Goal: Task Accomplishment & Management: Use online tool/utility

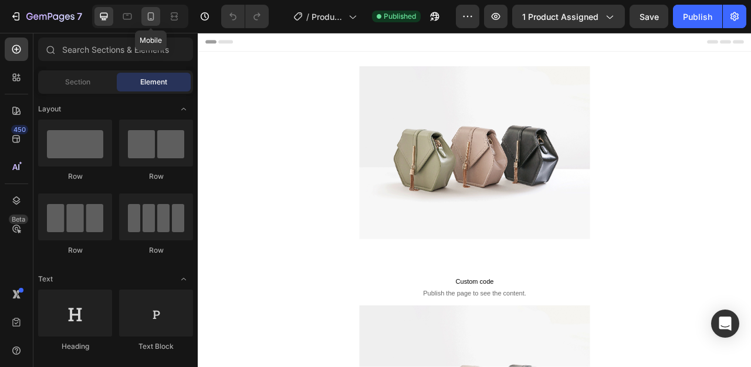
click at [153, 22] on div at bounding box center [150, 16] width 19 height 19
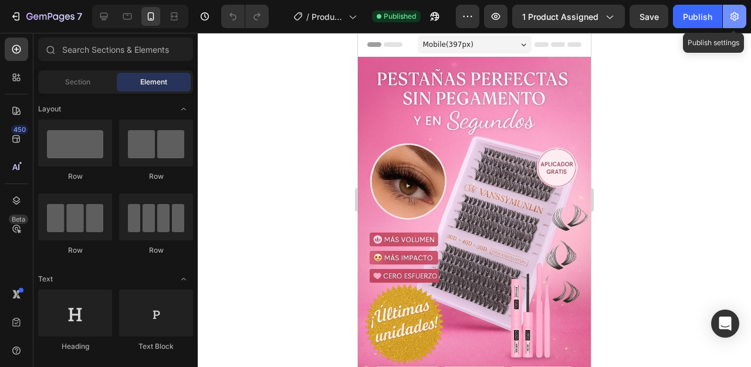
click at [739, 21] on icon "button" at bounding box center [735, 17] width 12 height 12
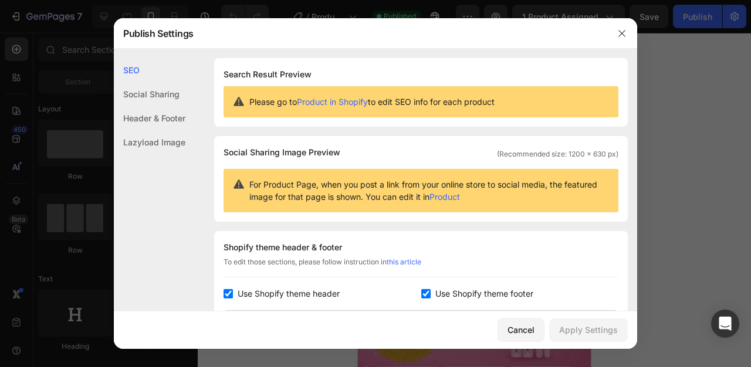
drag, startPoint x: 244, startPoint y: 296, endPoint x: 268, endPoint y: 292, distance: 24.3
click at [244, 296] on span "Use Shopify theme header" at bounding box center [289, 294] width 102 height 14
checkbox input "false"
click at [462, 290] on span "Use Shopify theme footer" at bounding box center [484, 294] width 98 height 14
checkbox input "false"
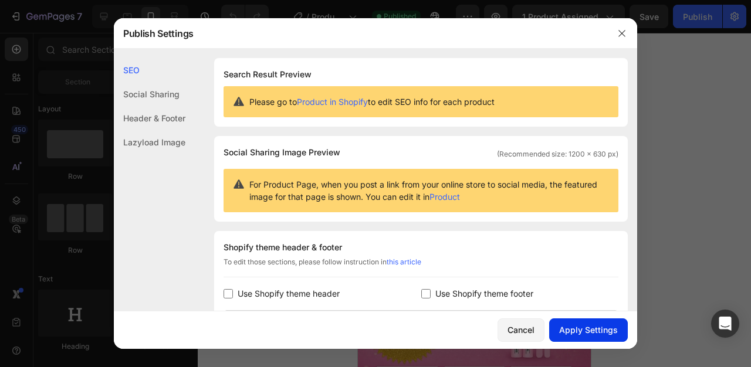
click at [582, 325] on div "Apply Settings" at bounding box center [588, 330] width 59 height 12
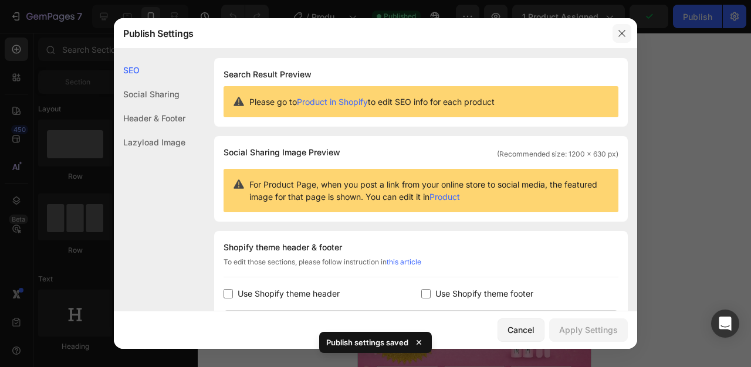
click at [623, 34] on icon "button" at bounding box center [621, 33] width 6 height 6
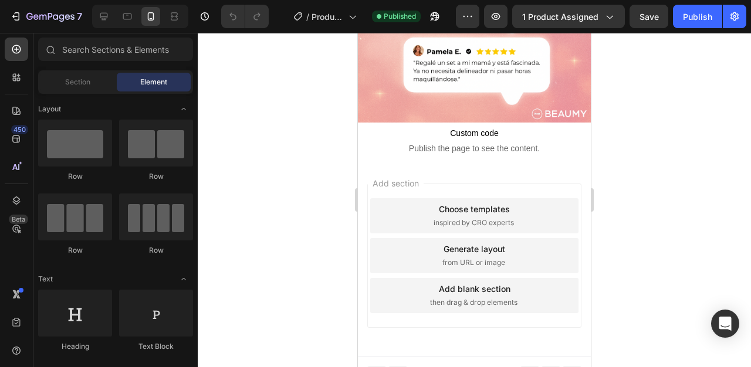
scroll to position [1803, 0]
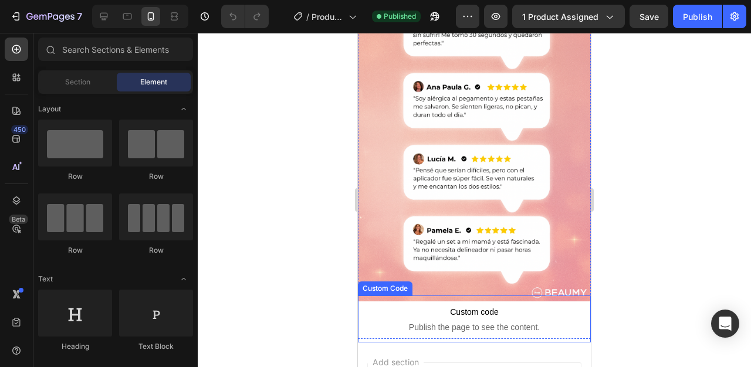
click at [560, 305] on span "Custom code" at bounding box center [474, 312] width 233 height 14
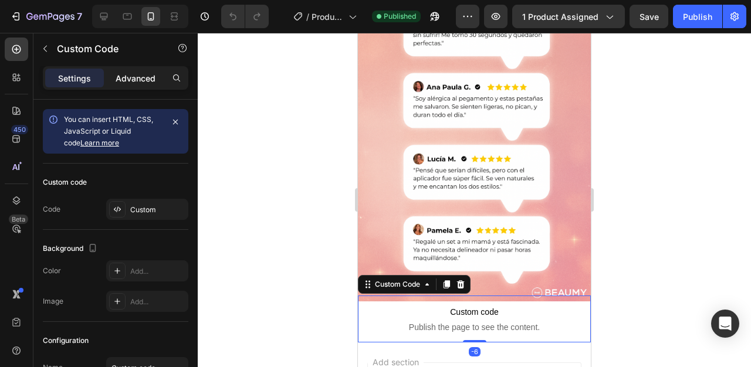
click at [142, 73] on p "Advanced" at bounding box center [136, 78] width 40 height 12
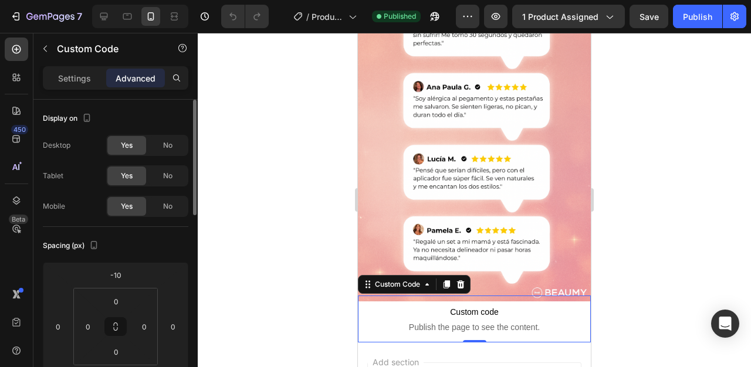
scroll to position [25, 0]
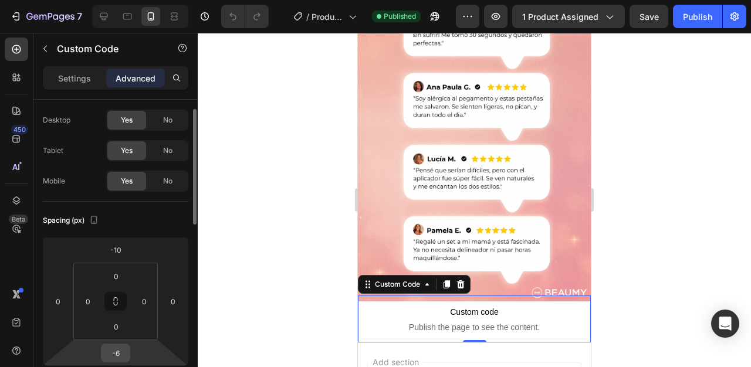
click at [120, 349] on input "-6" at bounding box center [115, 353] width 23 height 18
type input "0"
click at [170, 211] on div "Spacing (px)" at bounding box center [116, 220] width 146 height 19
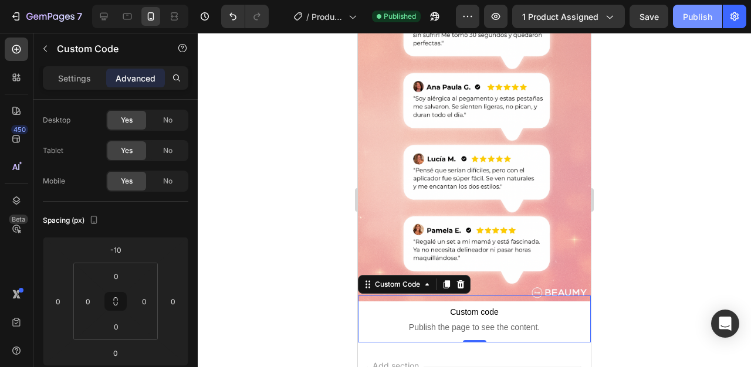
click at [694, 14] on div "Publish" at bounding box center [697, 17] width 29 height 12
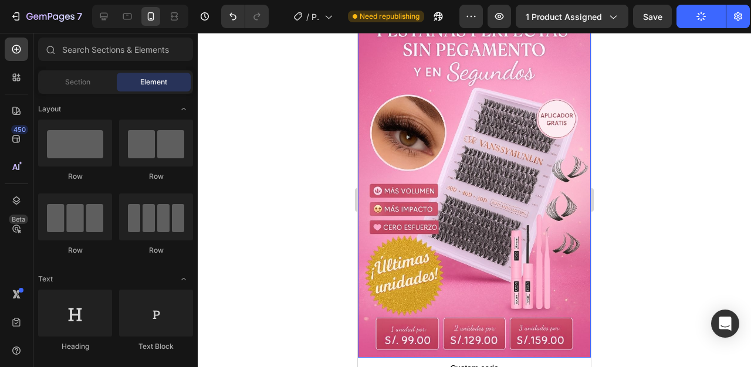
scroll to position [139, 0]
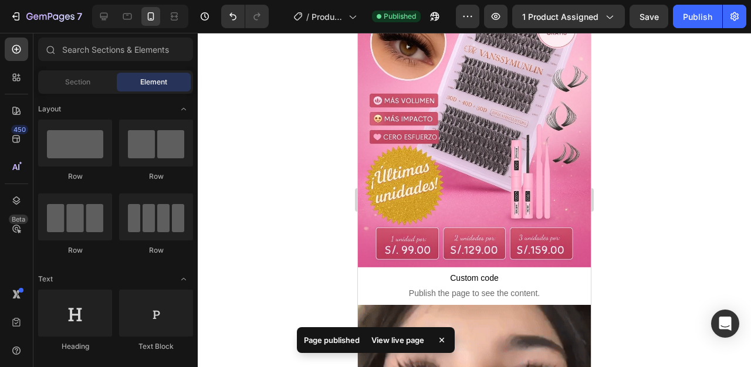
click at [116, 18] on div at bounding box center [140, 16] width 96 height 23
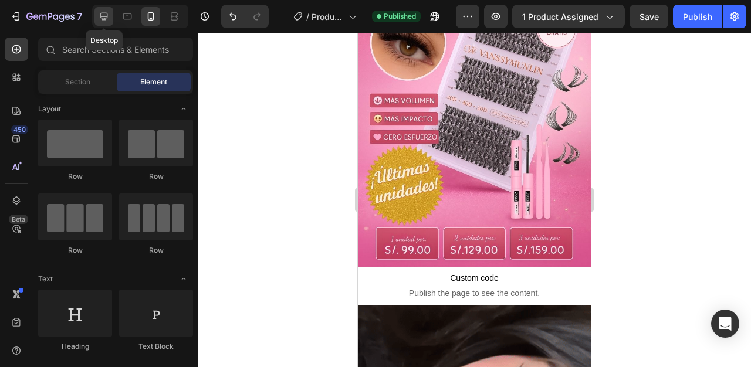
click at [110, 18] on icon at bounding box center [104, 17] width 12 height 12
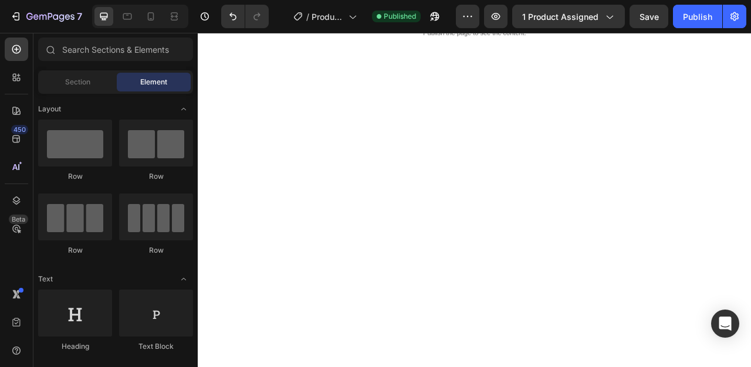
scroll to position [1780, 0]
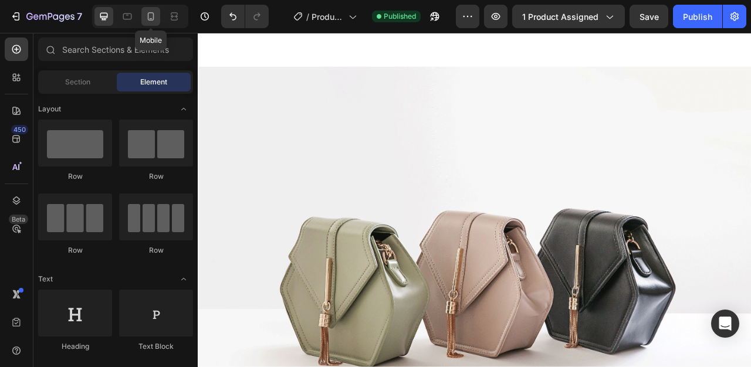
click at [154, 18] on icon at bounding box center [151, 17] width 12 height 12
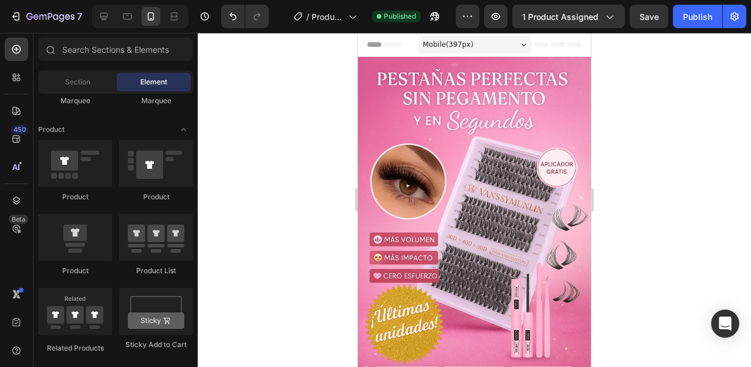
scroll to position [1256, 0]
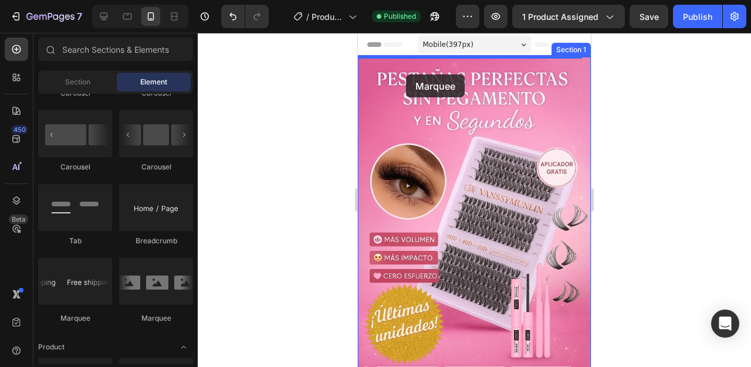
drag, startPoint x: 440, startPoint y: 327, endPoint x: 406, endPoint y: 75, distance: 255.1
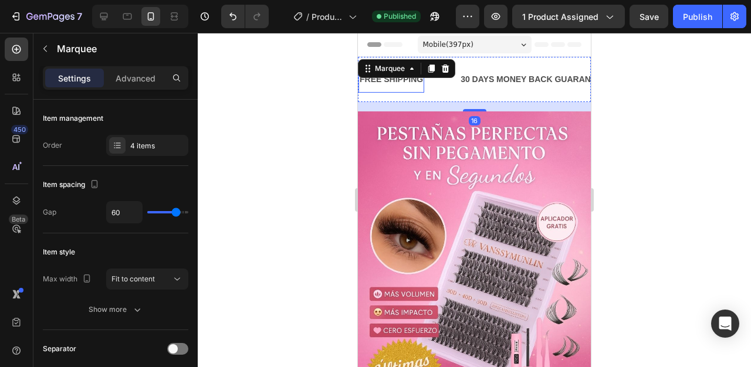
click at [384, 87] on div "FREE SHIPPING" at bounding box center [392, 79] width 66 height 17
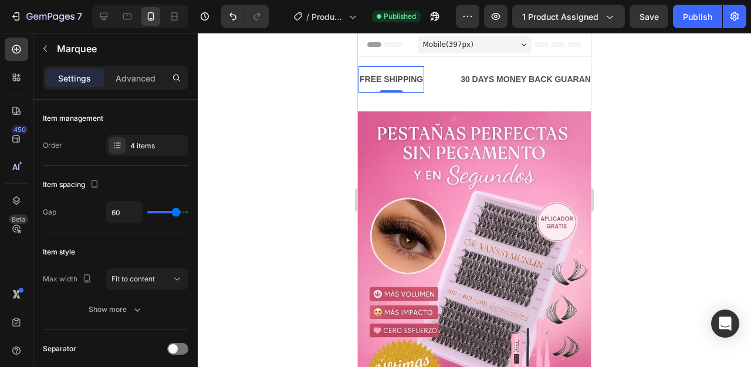
click at [384, 87] on div "FREE SHIPPING" at bounding box center [392, 79] width 66 height 17
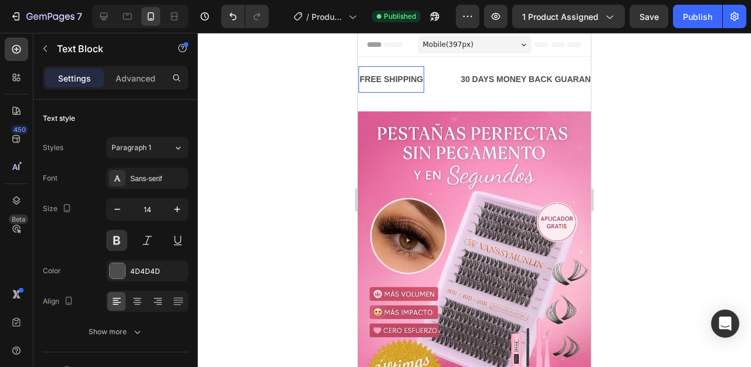
click at [392, 82] on p "FREE SHIPPING" at bounding box center [391, 79] width 63 height 15
drag, startPoint x: 412, startPoint y: 91, endPoint x: 365, endPoint y: 130, distance: 60.9
click at [365, 130] on img at bounding box center [474, 286] width 233 height 350
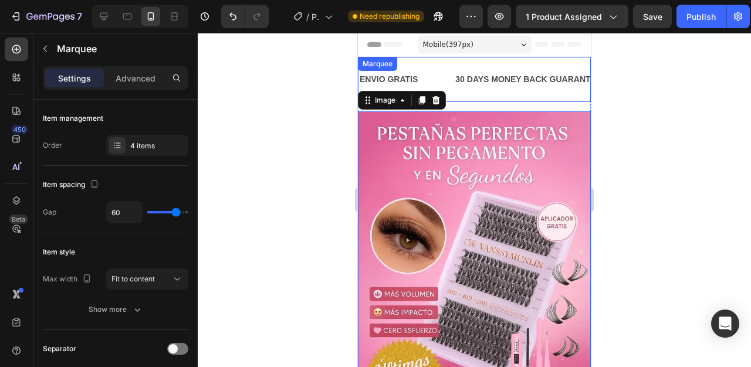
click at [454, 77] on div "ENVIO GRATIS Text Block" at bounding box center [407, 79] width 96 height 26
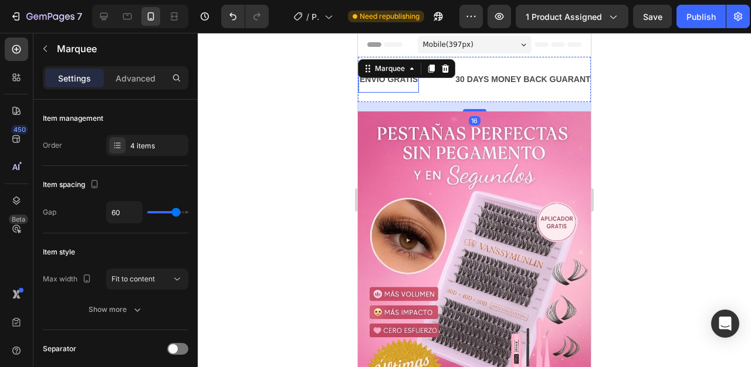
click at [413, 83] on p "ENVIO GRATIS" at bounding box center [389, 79] width 58 height 15
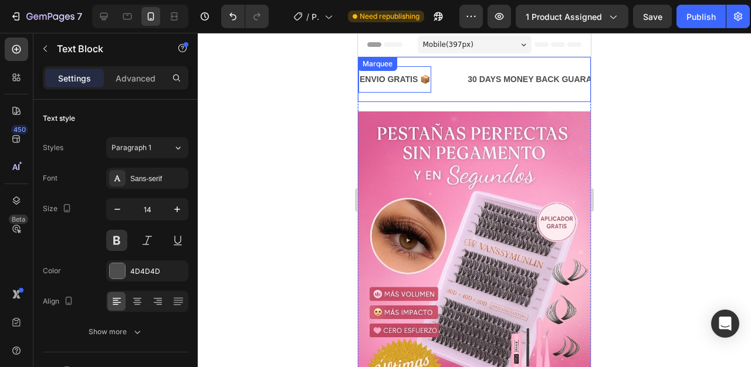
click at [484, 79] on div "30 DAYS MONEY BACK GUARANTEE" at bounding box center [541, 79] width 148 height 17
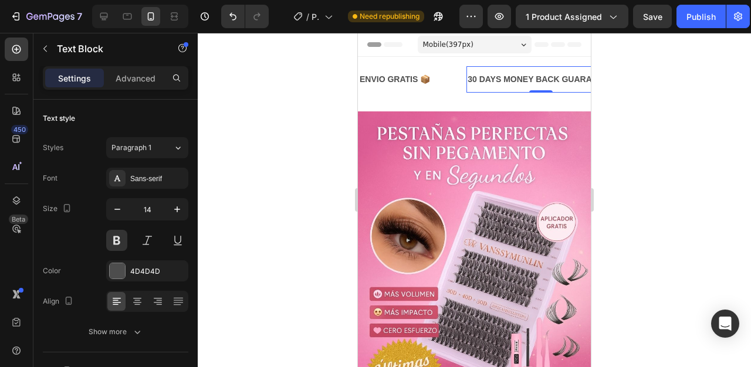
scroll to position [25, 0]
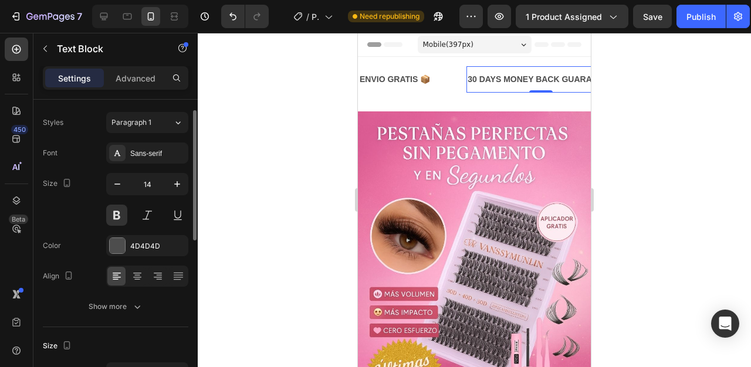
click at [484, 78] on div "30 DAYS MONEY BACK GUARANTEE" at bounding box center [541, 79] width 148 height 17
click at [568, 79] on p "30 MONEY BACK GUARANTEE" at bounding box center [530, 79] width 124 height 15
click at [575, 81] on p "PRODUCTO GARANTIZADO✅" at bounding box center [528, 79] width 120 height 15
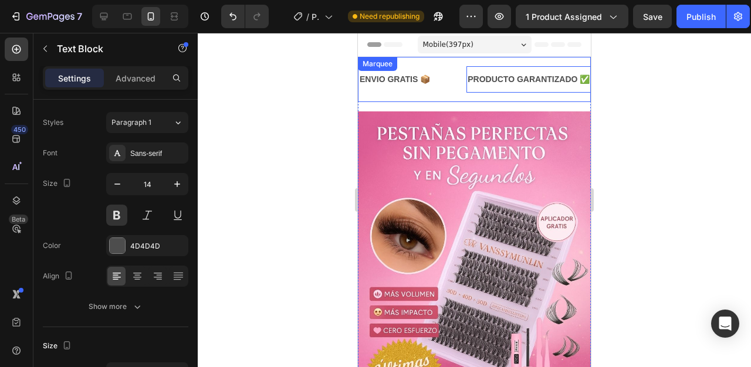
click at [446, 87] on div "ENVIO GRATIS 📦 Text Block" at bounding box center [413, 79] width 108 height 26
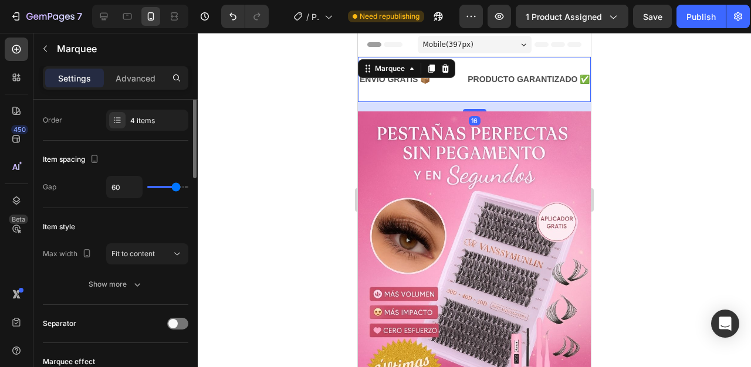
scroll to position [0, 0]
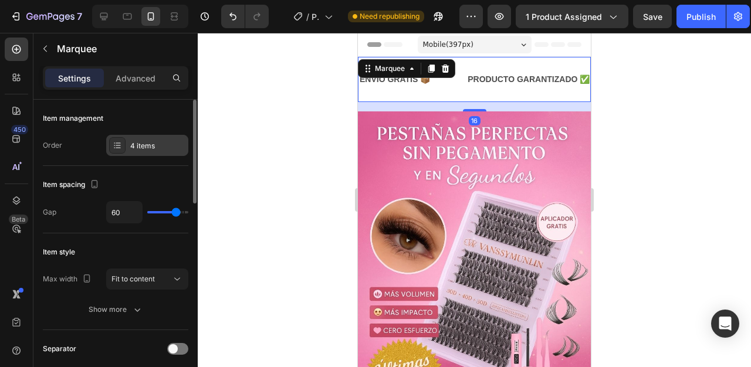
click at [123, 143] on div at bounding box center [117, 145] width 16 height 16
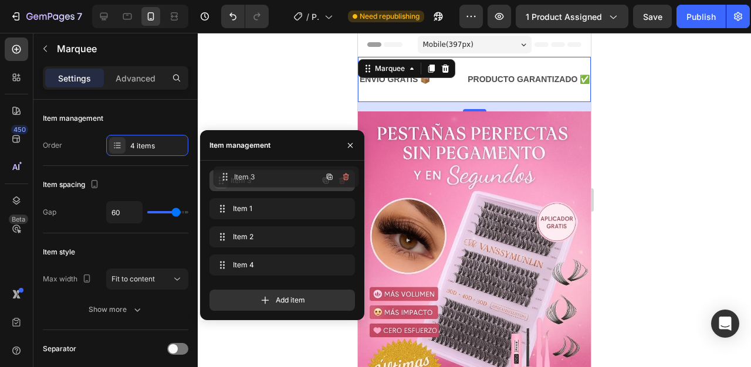
drag, startPoint x: 222, startPoint y: 237, endPoint x: 226, endPoint y: 177, distance: 60.6
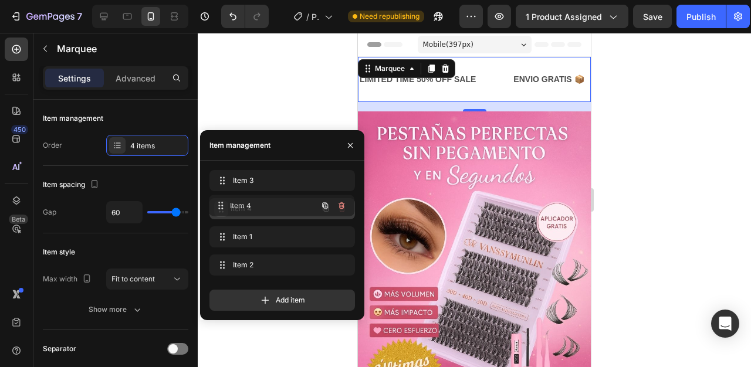
drag, startPoint x: 226, startPoint y: 263, endPoint x: 225, endPoint y: 202, distance: 60.4
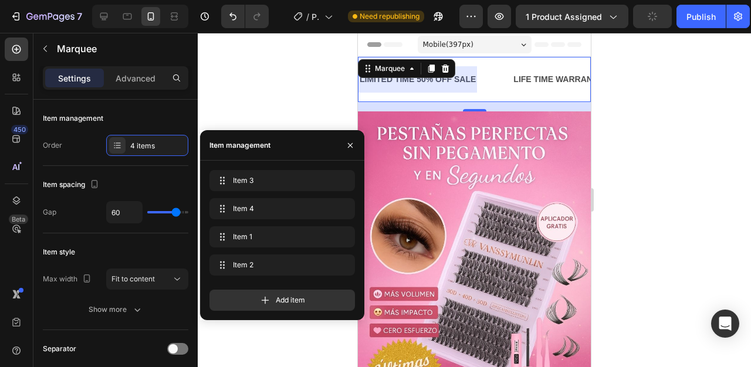
click at [404, 87] on div at bounding box center [418, 79] width 119 height 26
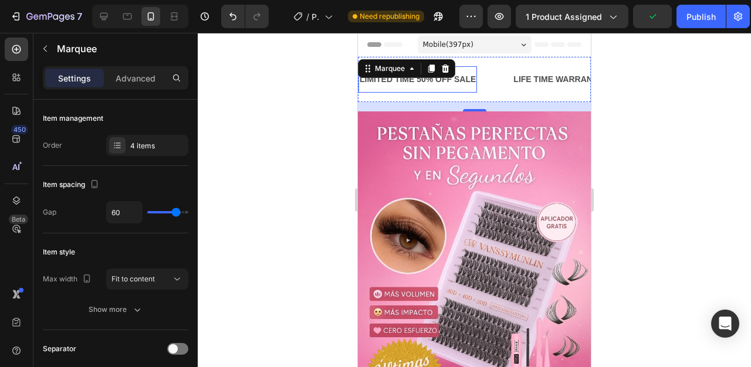
click at [468, 80] on div "LIMITED TIME 50% OFF SALE" at bounding box center [418, 79] width 119 height 17
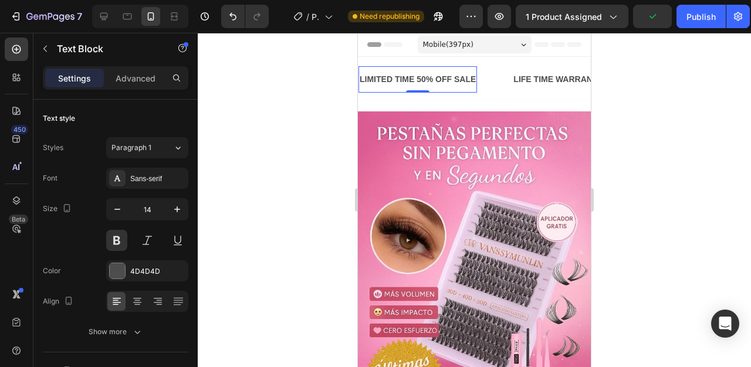
click at [468, 80] on div "LIMITED TIME 50% OFF SALE" at bounding box center [418, 79] width 119 height 17
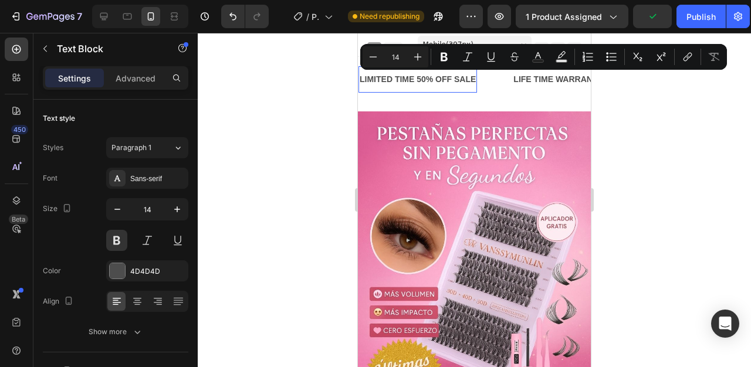
click at [468, 80] on p "LIMITED TIME 50% OFF SALE" at bounding box center [418, 79] width 116 height 15
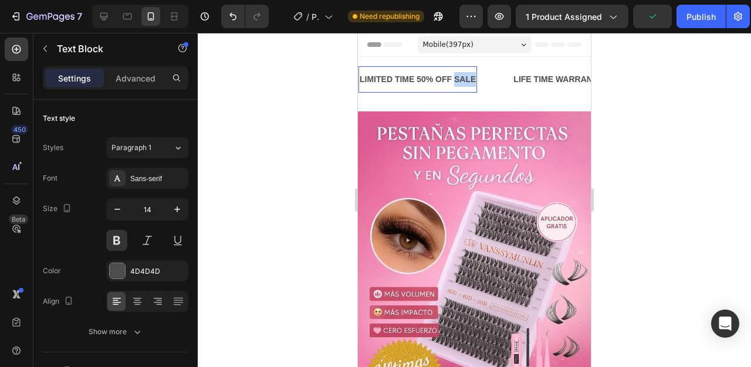
click at [468, 80] on p "LIMITED TIME 50% OFF SALE" at bounding box center [418, 79] width 116 height 15
drag, startPoint x: 468, startPoint y: 80, endPoint x: 426, endPoint y: 79, distance: 42.3
click at [426, 79] on p "LIMITED TIME 50% OFF SALE" at bounding box center [418, 79] width 116 height 15
drag, startPoint x: 471, startPoint y: 79, endPoint x: 363, endPoint y: 84, distance: 108.1
click at [363, 84] on p "LIMITED TIME 50% OFF SALE" at bounding box center [418, 79] width 116 height 15
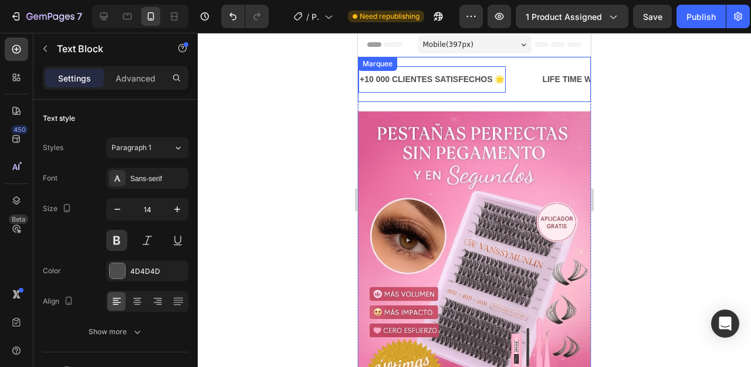
click at [523, 83] on div "+10 000 CLIENTES SATISFECHOS 🌟 Text Block 0" at bounding box center [450, 79] width 182 height 26
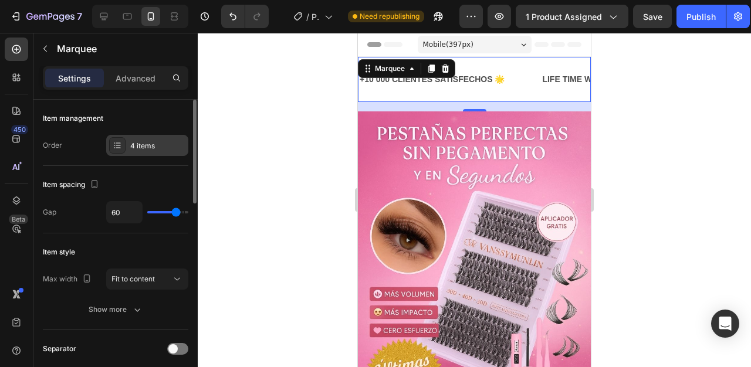
click at [120, 153] on div at bounding box center [117, 145] width 16 height 16
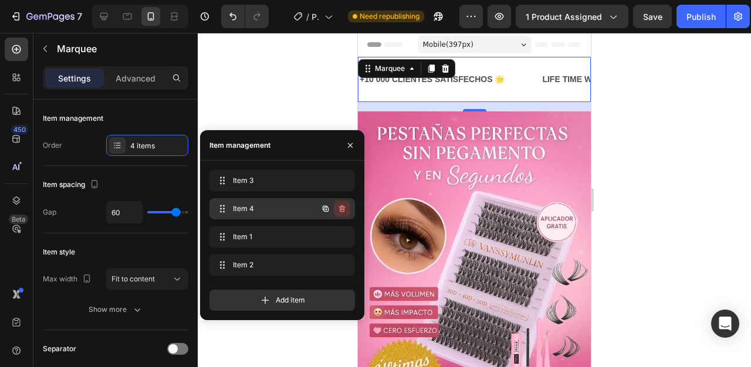
click at [339, 208] on icon "button" at bounding box center [341, 208] width 9 height 9
click at [333, 208] on div "Delete" at bounding box center [334, 209] width 22 height 11
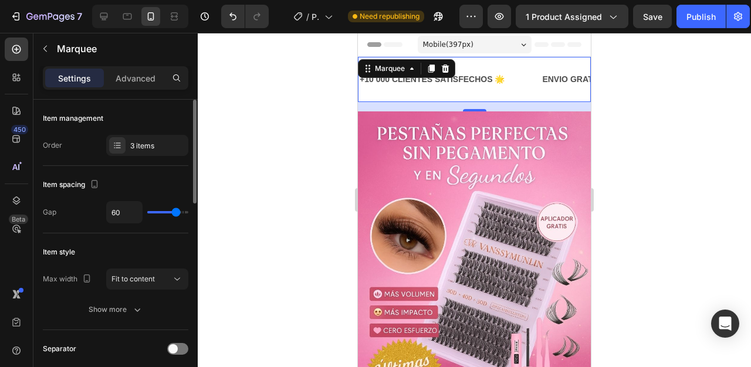
type input "70"
type input "66"
type input "65"
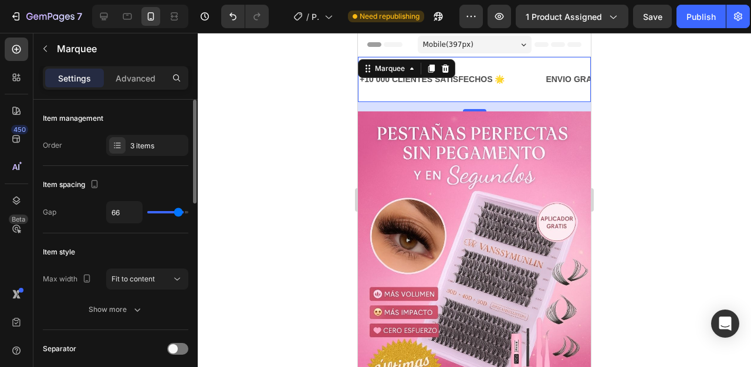
type input "65"
type input "54"
type input "53"
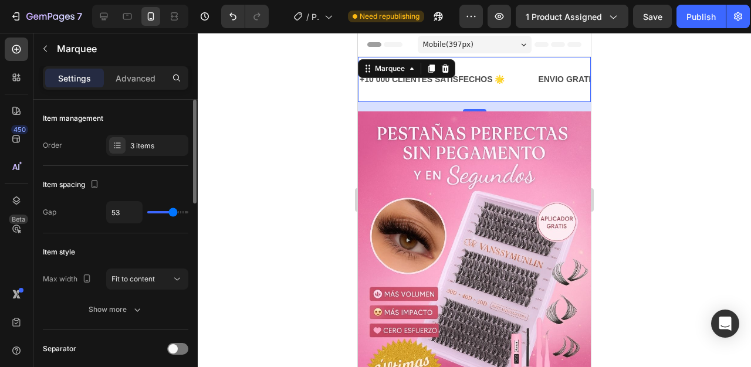
type input "52"
type input "51"
type input "49"
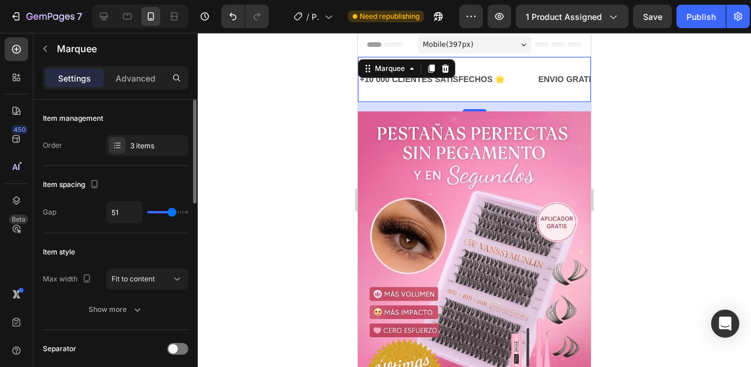
type input "49"
type input "47"
type input "38"
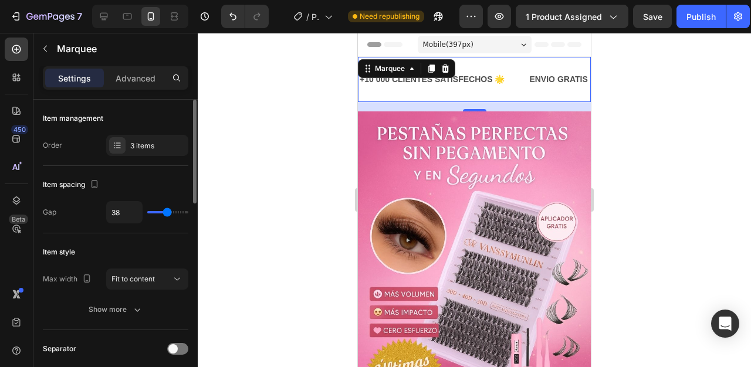
type input "37"
type input "26"
type input "24"
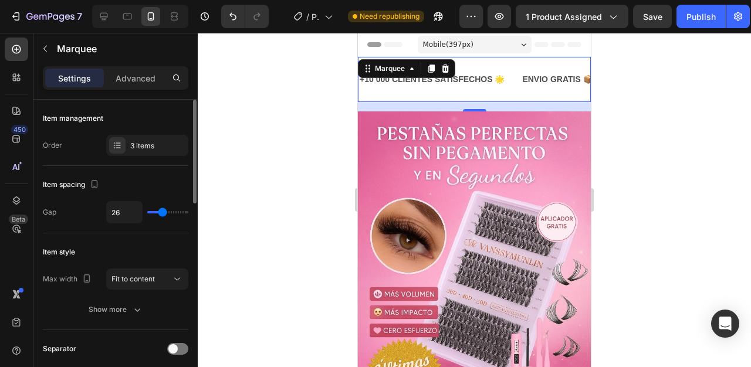
type input "24"
type input "23"
type input "22"
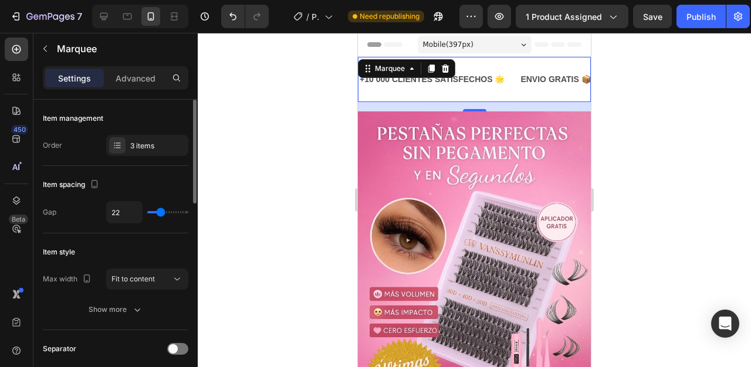
type input "21"
type input "20"
type input "27"
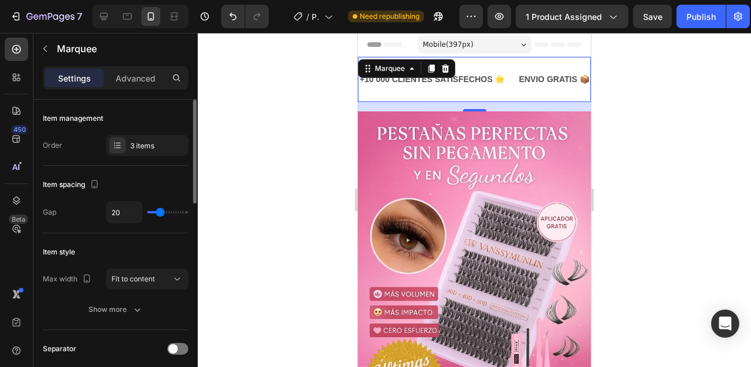
type input "27"
type input "28"
type input "29"
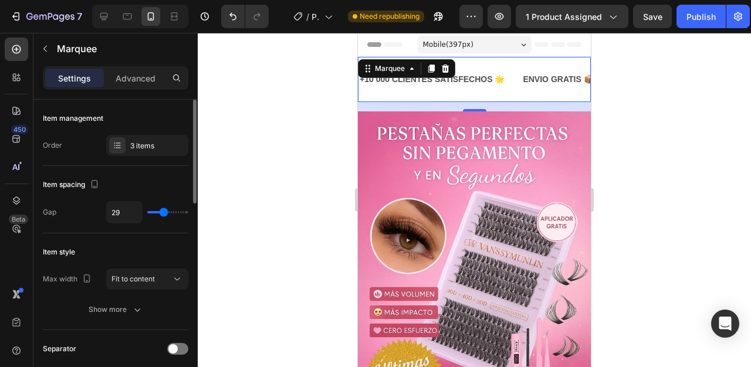
type input "30"
drag, startPoint x: 180, startPoint y: 212, endPoint x: 164, endPoint y: 210, distance: 15.9
type input "30"
click at [164, 211] on input "range" at bounding box center [167, 212] width 41 height 2
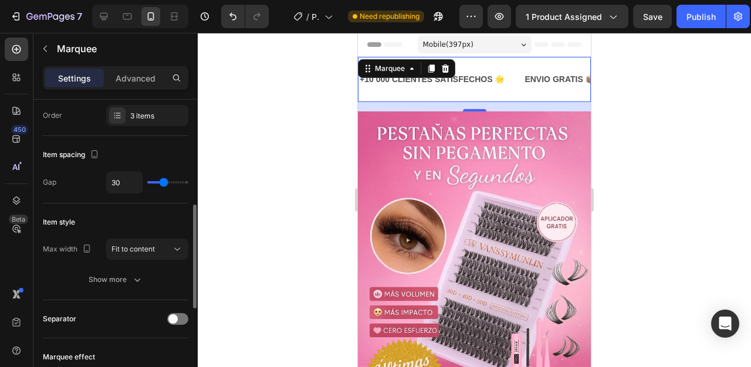
scroll to position [100, 0]
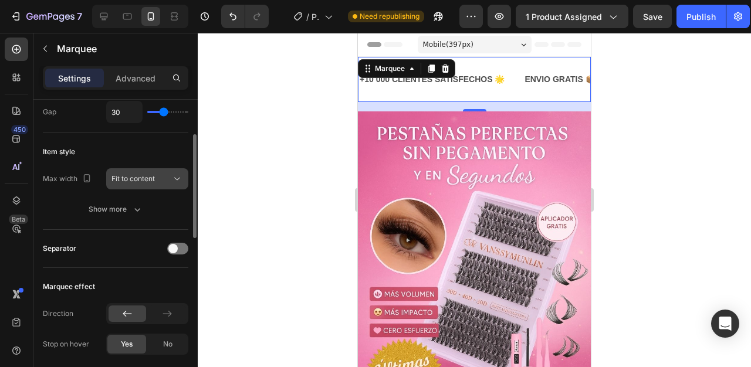
click at [180, 180] on icon at bounding box center [177, 179] width 12 height 12
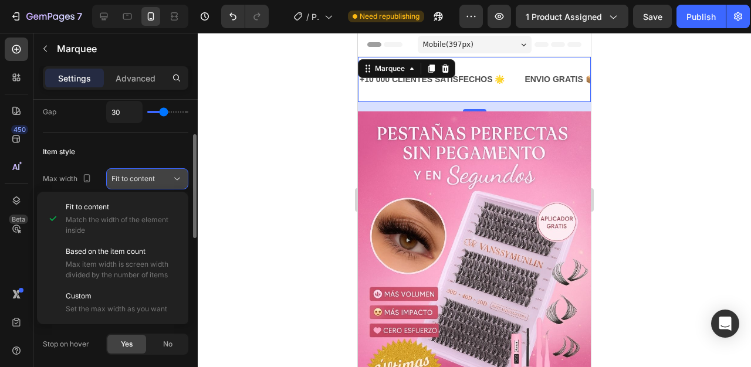
click at [180, 180] on icon at bounding box center [177, 179] width 12 height 12
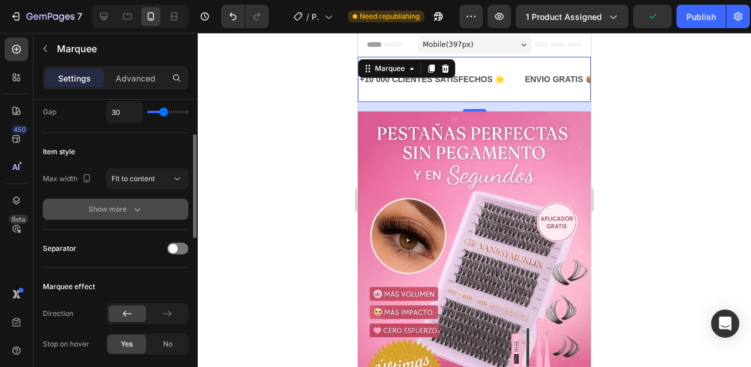
click at [149, 208] on button "Show more" at bounding box center [116, 209] width 146 height 21
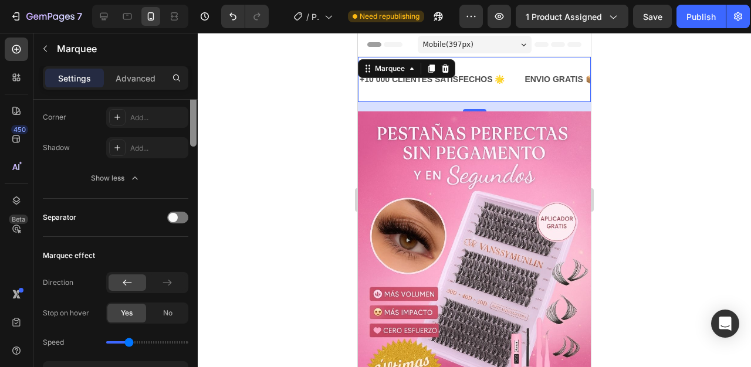
scroll to position [264, 0]
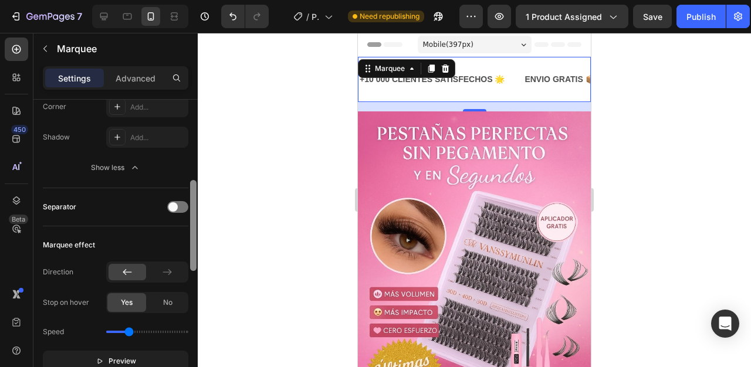
drag, startPoint x: 195, startPoint y: 188, endPoint x: 197, endPoint y: 245, distance: 56.9
click at [197, 245] on div at bounding box center [193, 250] width 9 height 301
click at [182, 207] on div at bounding box center [177, 207] width 21 height 12
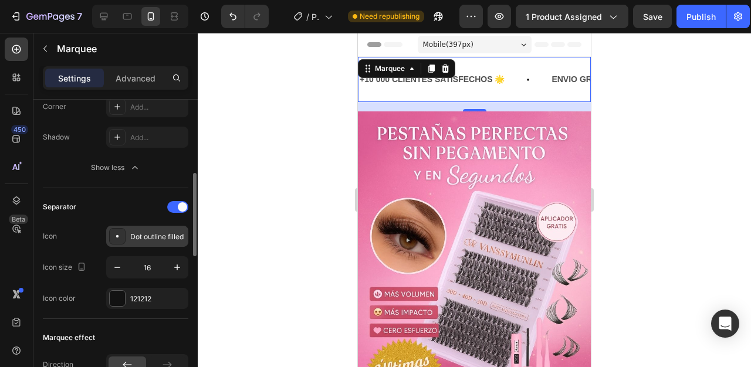
click at [154, 234] on div "Dot outline filled" at bounding box center [157, 237] width 55 height 11
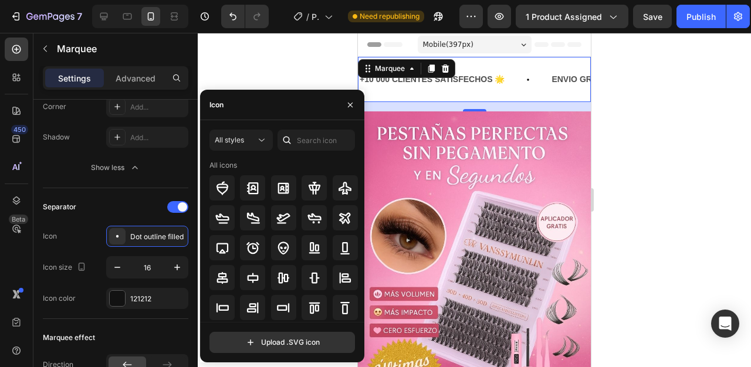
click at [248, 115] on div "Icon" at bounding box center [282, 105] width 164 height 31
click at [310, 142] on input "text" at bounding box center [316, 140] width 77 height 21
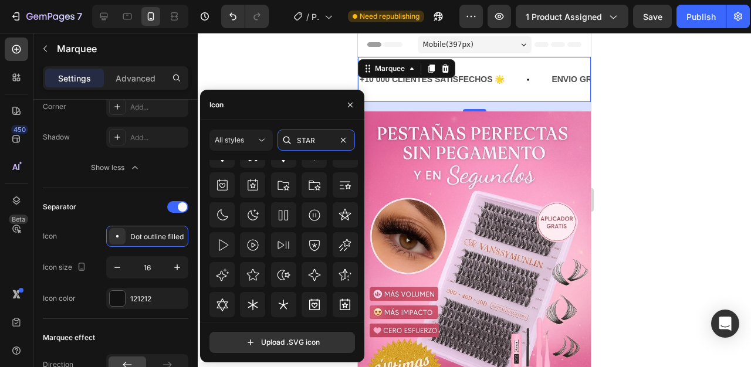
scroll to position [370, 0]
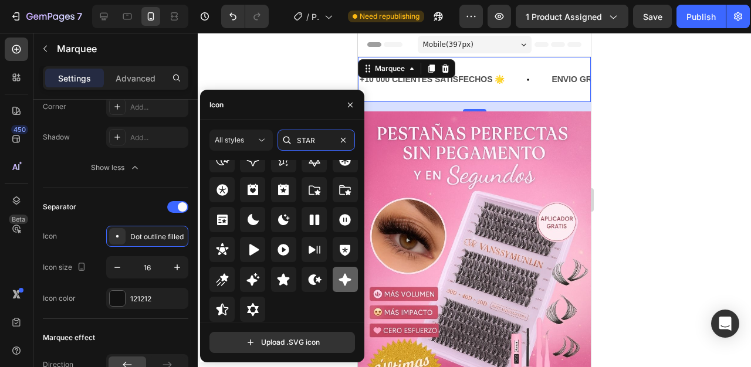
type input "STAR"
click at [342, 283] on icon at bounding box center [345, 279] width 12 height 12
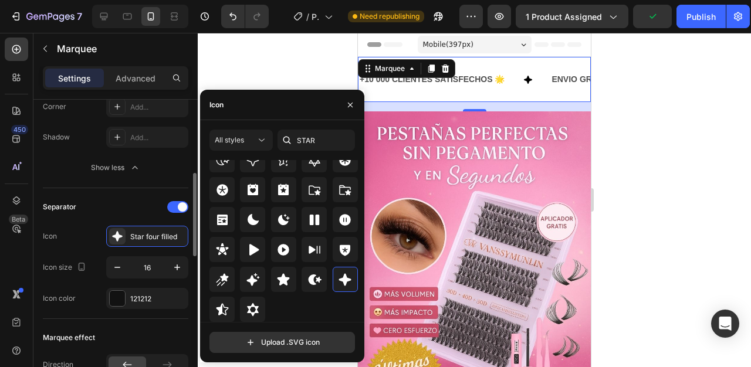
click at [138, 202] on div "Separator" at bounding box center [116, 207] width 146 height 19
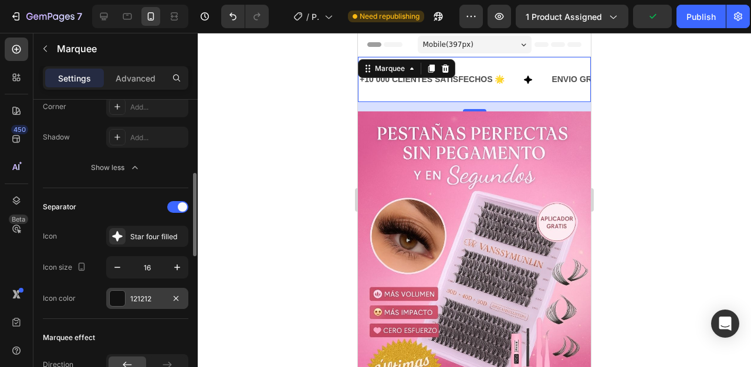
click at [120, 300] on div at bounding box center [117, 298] width 15 height 15
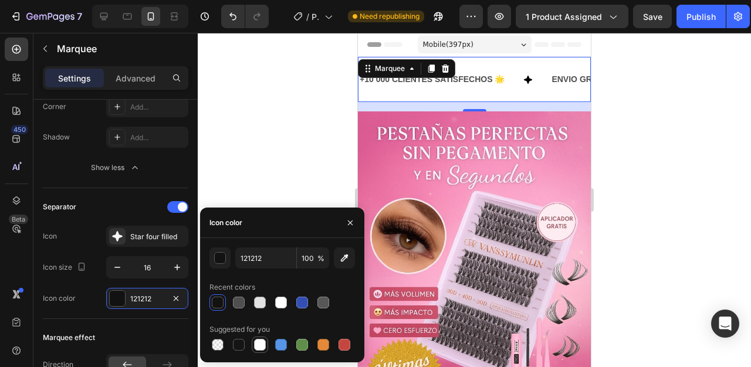
click at [259, 348] on div at bounding box center [260, 345] width 12 height 12
type input "FFFFFF"
click at [461, 88] on div "+10 000 CLIENTES SATISFECHOS 🌟" at bounding box center [432, 79] width 147 height 17
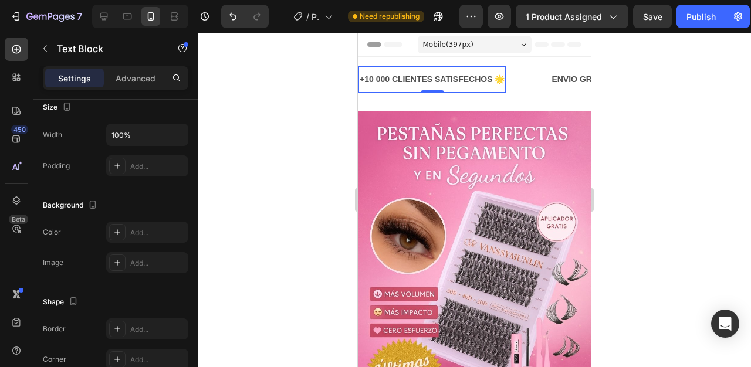
scroll to position [0, 0]
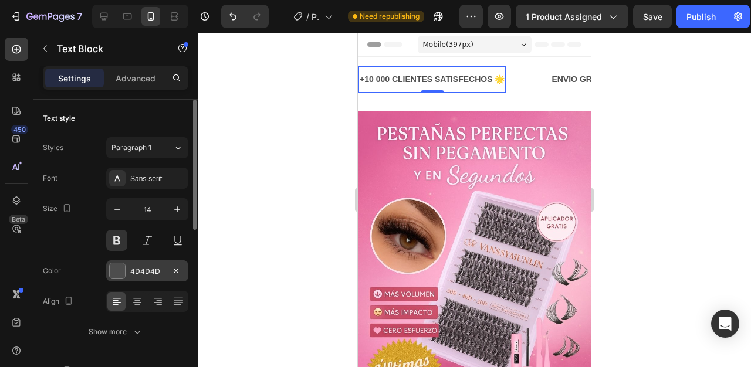
click at [124, 271] on div at bounding box center [117, 270] width 15 height 15
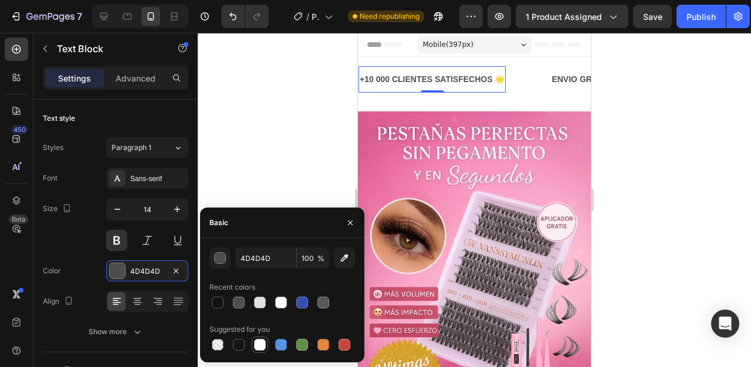
click at [263, 340] on div at bounding box center [260, 345] width 12 height 12
type input "FFFFFF"
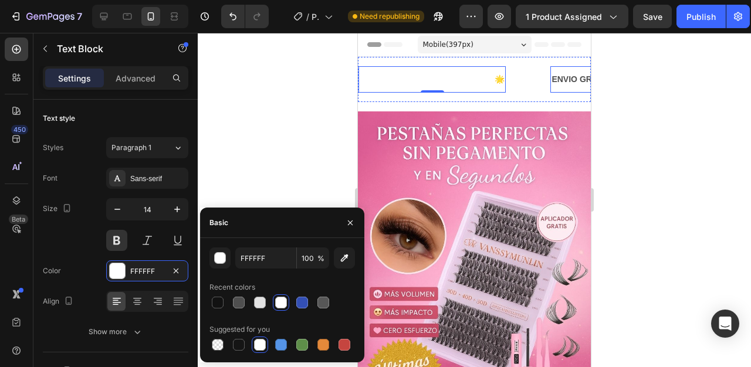
click at [556, 81] on p "ENVIO GRATIS 📦" at bounding box center [587, 79] width 70 height 15
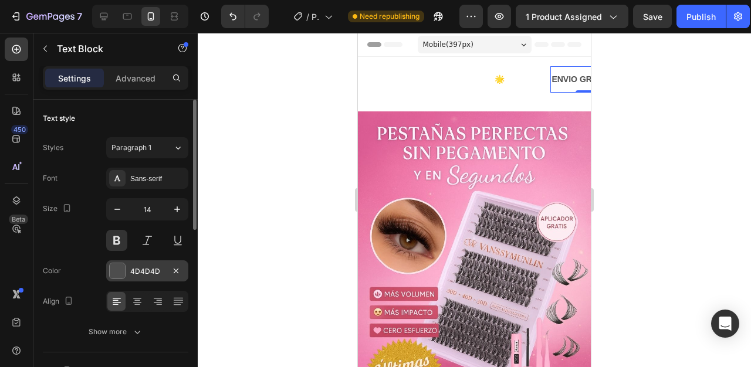
click at [125, 275] on div at bounding box center [117, 271] width 16 height 16
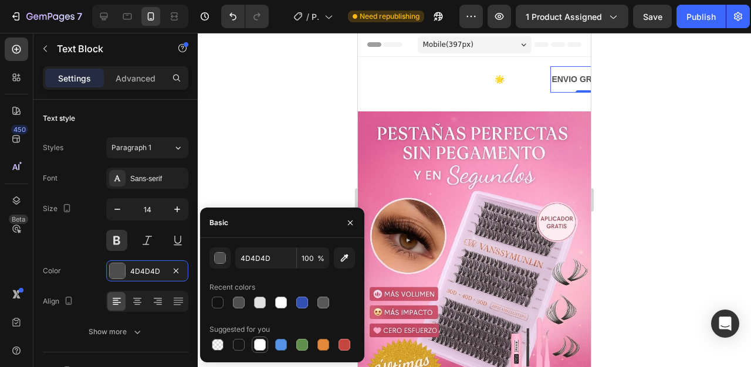
click at [261, 342] on div at bounding box center [260, 345] width 12 height 12
type input "FFFFFF"
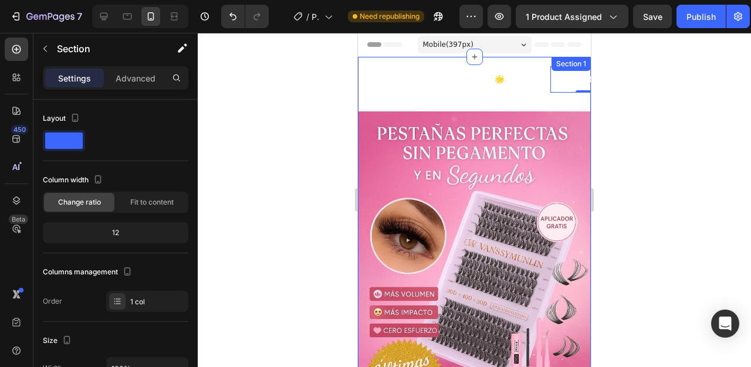
click at [422, 104] on div "+10 000 CLIENTES SATISFECHOS 🌟 Text Block ENVIO GRATIS 📦 Text Block 0 PRODUCTO …" at bounding box center [474, 84] width 233 height 55
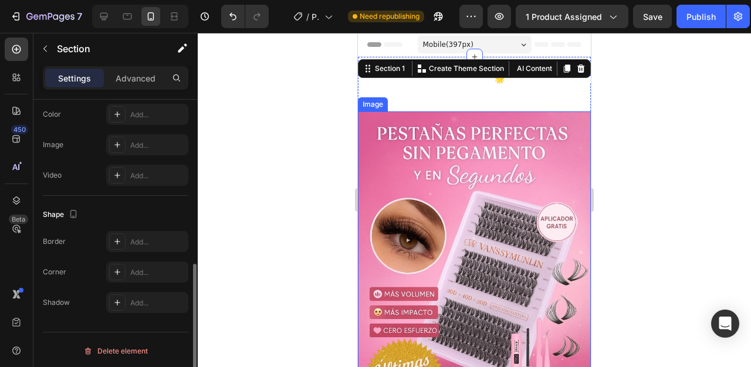
scroll to position [361, 0]
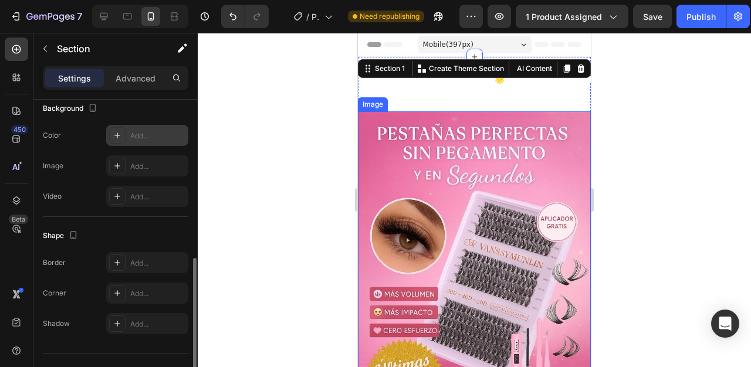
click at [129, 131] on div "Add..." at bounding box center [147, 135] width 82 height 21
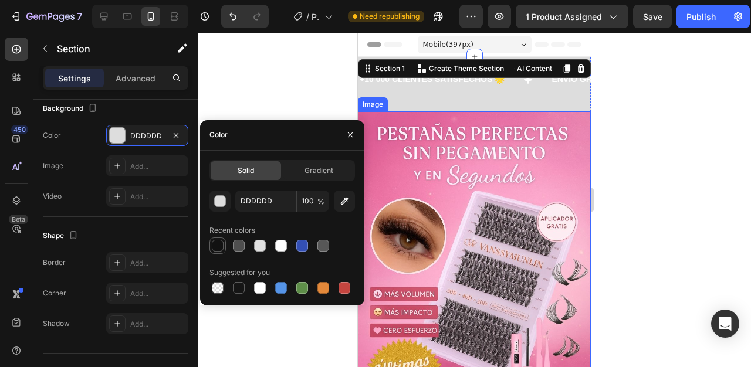
click at [224, 248] on div at bounding box center [218, 246] width 14 height 14
type input "121212"
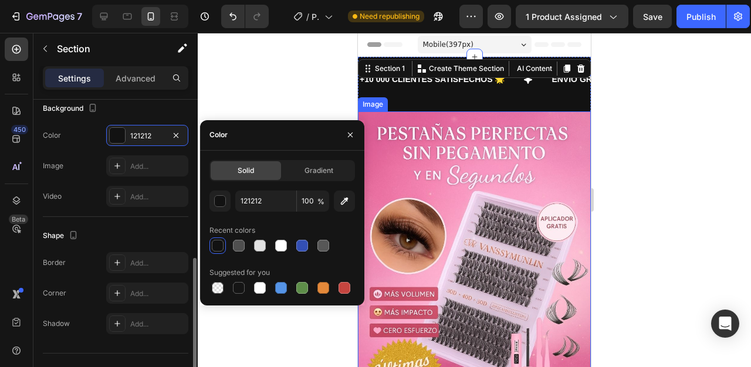
click at [177, 114] on div "Background" at bounding box center [116, 108] width 146 height 19
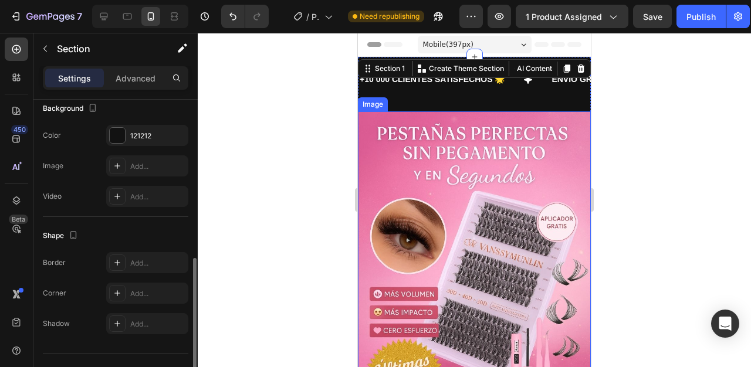
scroll to position [384, 0]
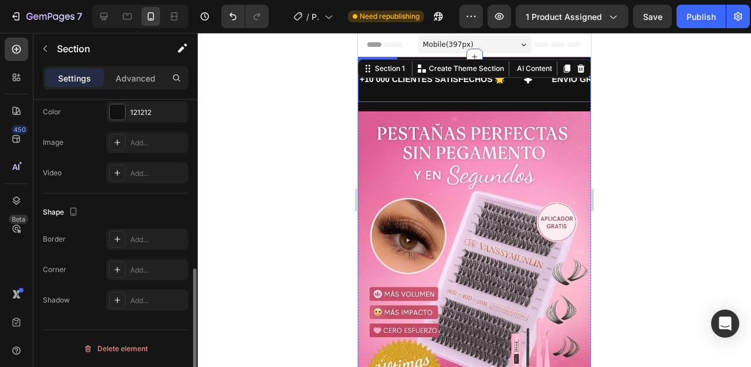
click at [518, 85] on div "+10 000 CLIENTES SATISFECHOS 🌟 Text Block" at bounding box center [455, 79] width 192 height 26
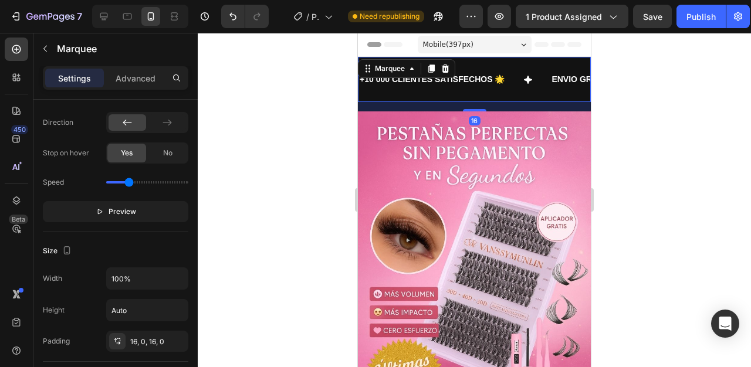
scroll to position [0, 0]
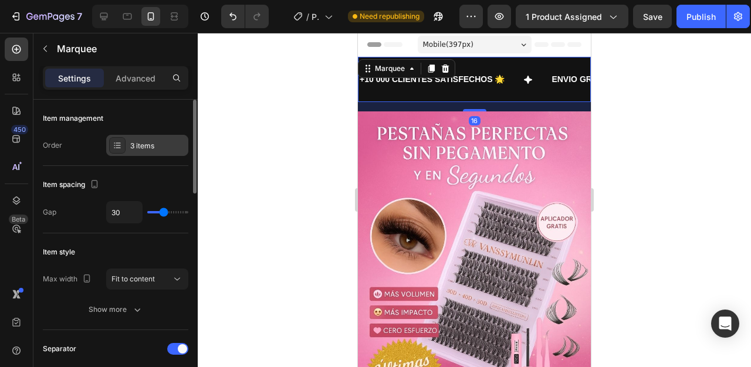
click at [126, 146] on div "3 items" at bounding box center [147, 145] width 82 height 21
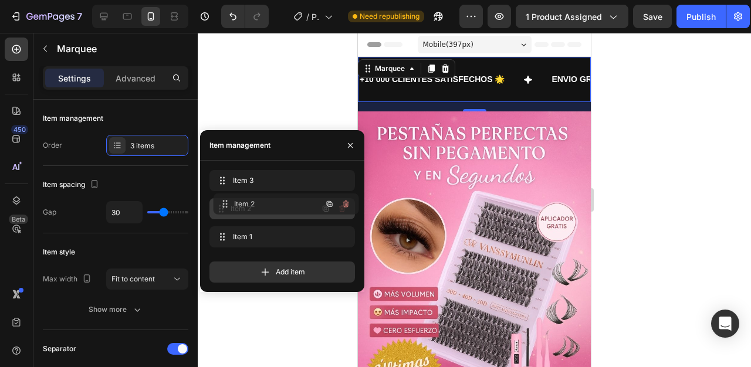
drag, startPoint x: 221, startPoint y: 236, endPoint x: 224, endPoint y: 203, distance: 33.0
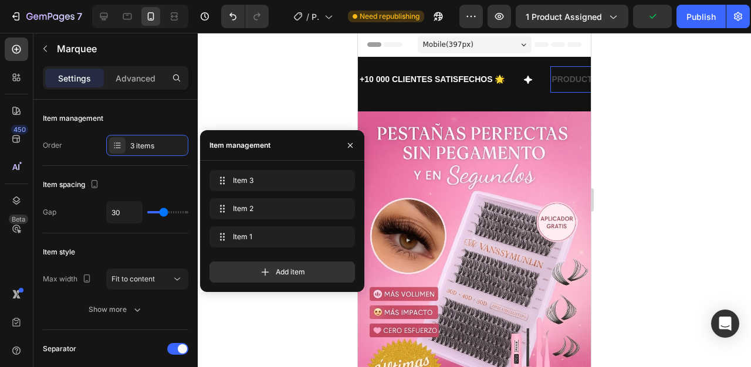
click at [576, 76] on p "PRODUCTO GARANTIZADO ✅" at bounding box center [613, 79] width 122 height 15
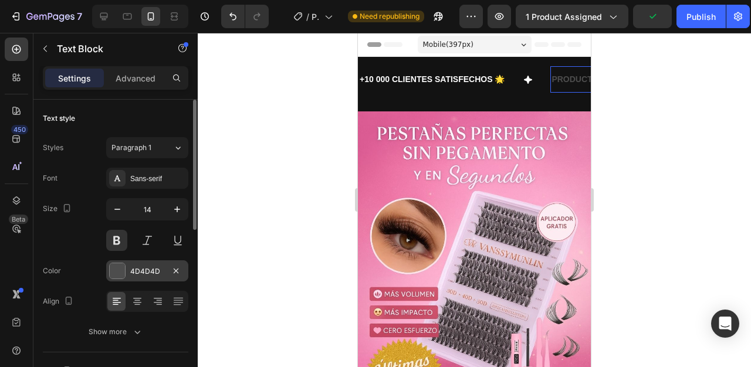
click at [119, 269] on div at bounding box center [117, 270] width 15 height 15
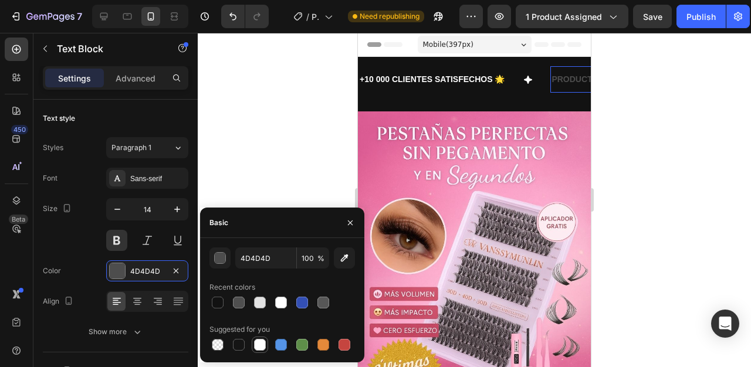
click at [261, 340] on div at bounding box center [260, 345] width 12 height 12
type input "FFFFFF"
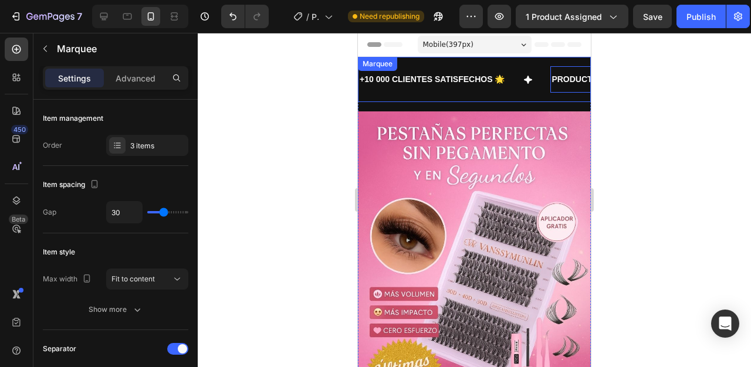
click at [398, 102] on div "+10 000 CLIENTES SATISFECHOS 🌟 Text Block PRODUCTO GARANTIZADO ✅ Text Block 0 E…" at bounding box center [474, 79] width 233 height 45
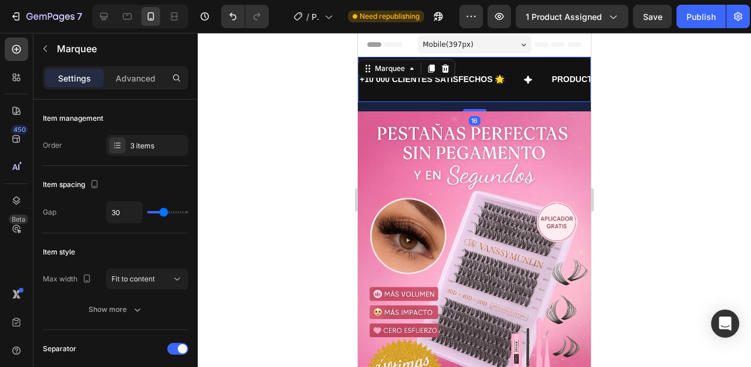
click at [390, 106] on div "16" at bounding box center [474, 106] width 233 height 9
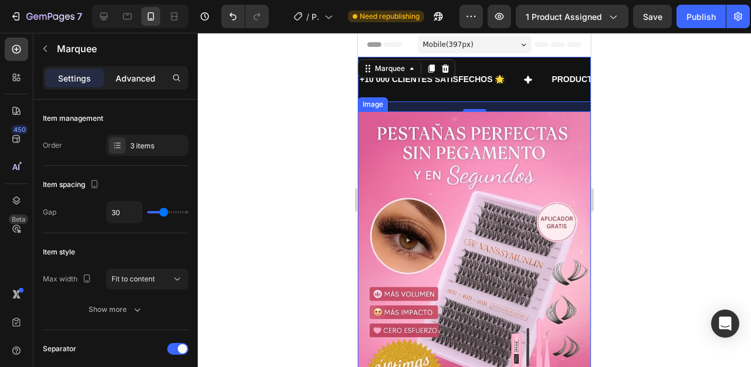
click at [138, 86] on div "Advanced" at bounding box center [135, 78] width 59 height 19
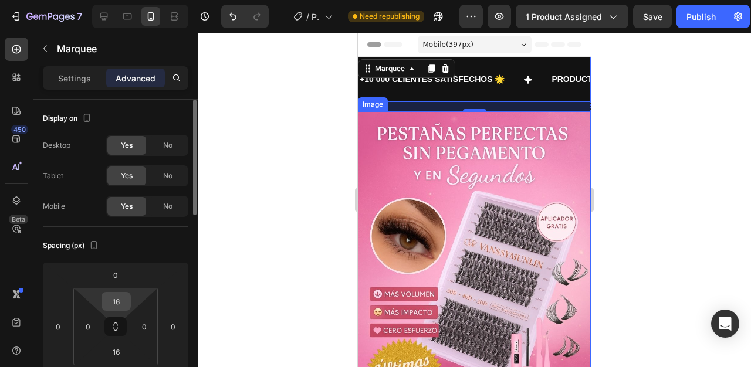
click at [115, 293] on input "16" at bounding box center [115, 302] width 23 height 18
click at [119, 299] on input "16" at bounding box center [115, 302] width 23 height 18
click at [120, 300] on input "16" at bounding box center [115, 302] width 23 height 18
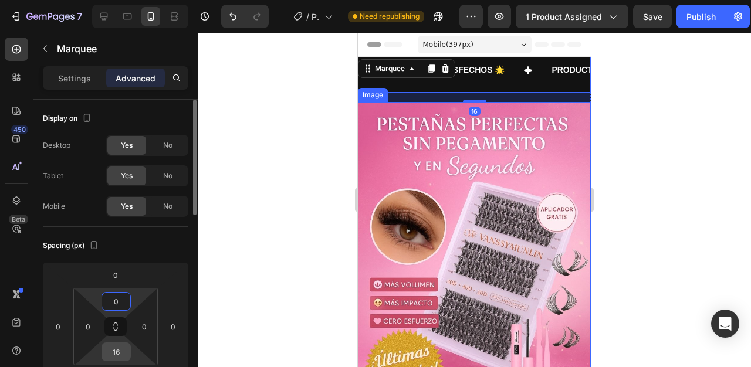
type input "0"
click at [119, 345] on input "16" at bounding box center [115, 352] width 23 height 18
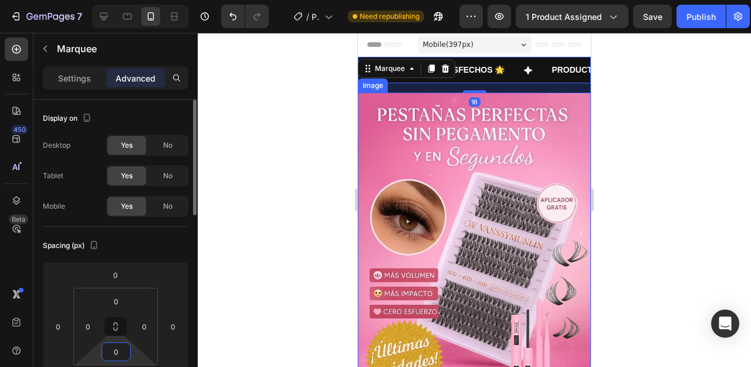
type input "0"
click at [148, 245] on div "Spacing (px)" at bounding box center [116, 245] width 146 height 19
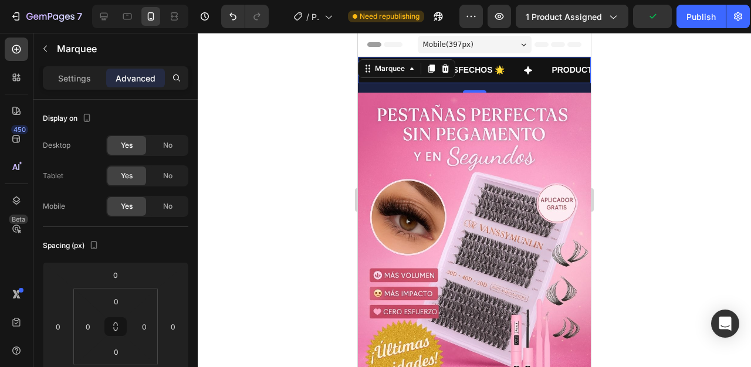
click at [501, 89] on div "16" at bounding box center [474, 87] width 233 height 9
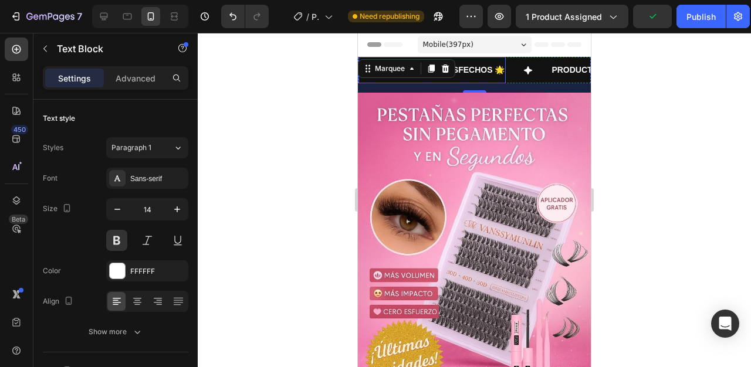
click at [503, 81] on div "+10 000 CLIENTES SATISFECHOS 🌟 Text Block" at bounding box center [432, 70] width 147 height 26
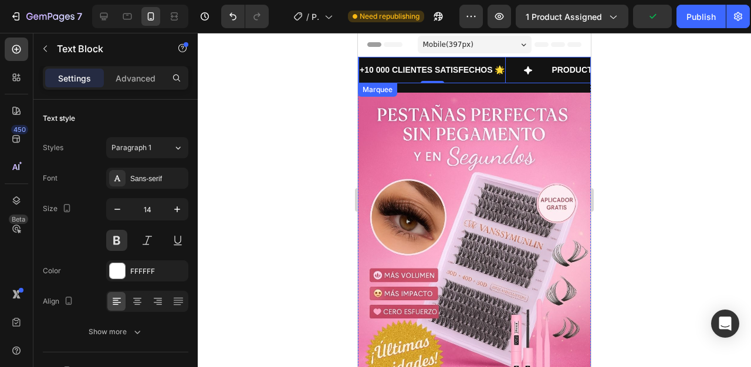
click at [509, 80] on div "+10 000 CLIENTES SATISFECHOS 🌟 Text Block 0" at bounding box center [455, 70] width 192 height 26
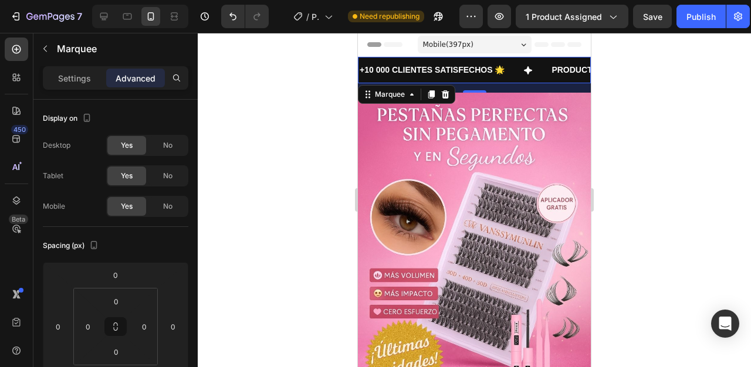
click at [462, 83] on div "16" at bounding box center [474, 87] width 233 height 9
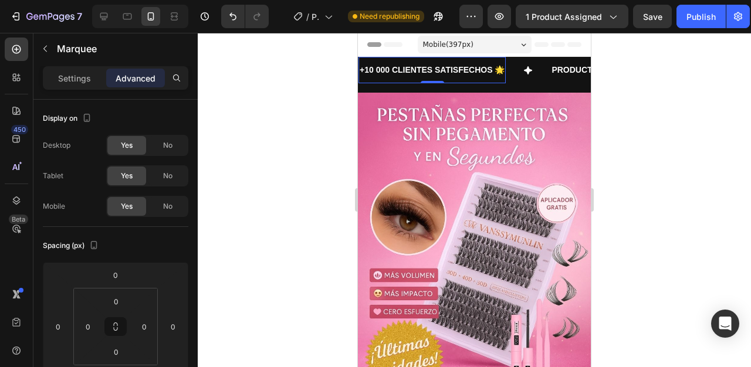
click at [467, 81] on div "+10 000 CLIENTES SATISFECHOS 🌟 Text Block 0" at bounding box center [432, 70] width 147 height 26
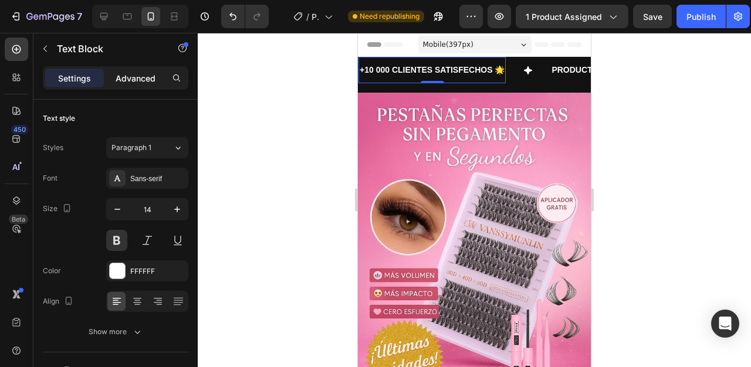
click at [123, 75] on p "Advanced" at bounding box center [136, 78] width 40 height 12
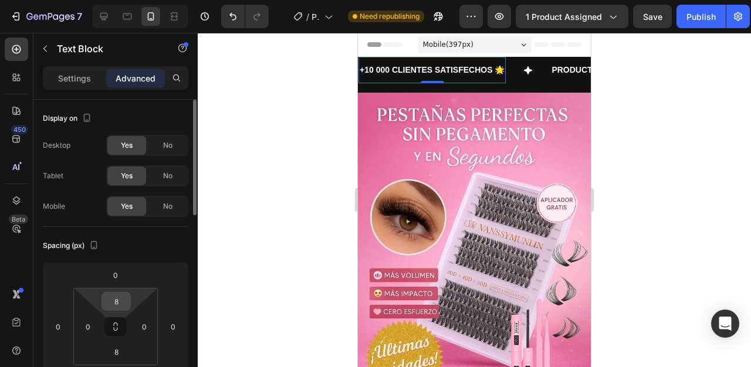
click at [119, 302] on input "8" at bounding box center [115, 302] width 23 height 18
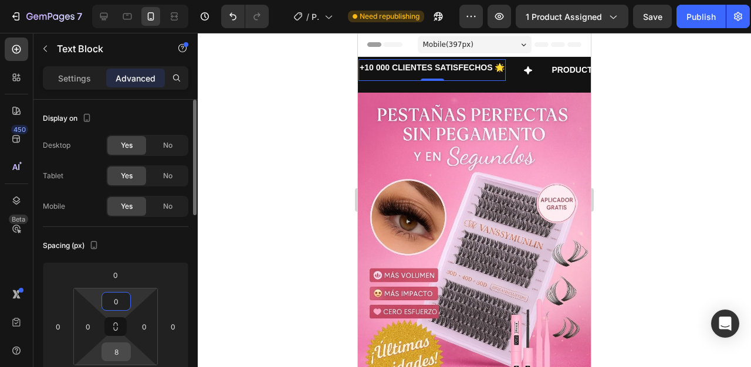
type input "0"
click at [117, 346] on input "8" at bounding box center [115, 352] width 23 height 18
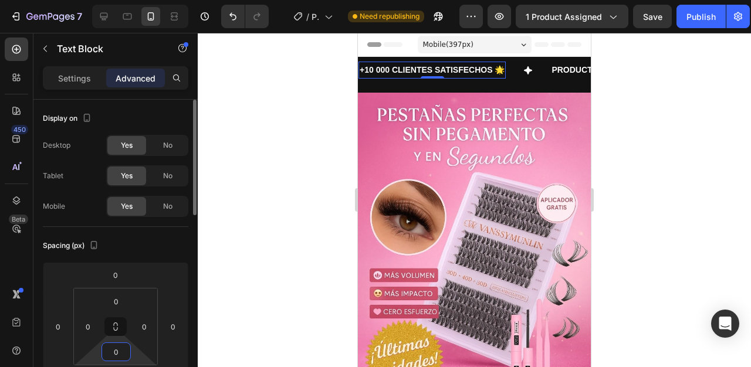
type input "0"
click at [148, 238] on div "Spacing (px)" at bounding box center [116, 245] width 146 height 19
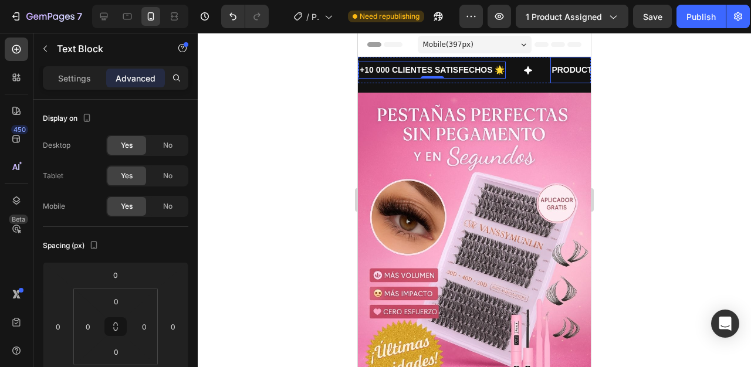
click at [569, 71] on p "PRODUCTO GARANTIZADO ✅" at bounding box center [613, 70] width 122 height 15
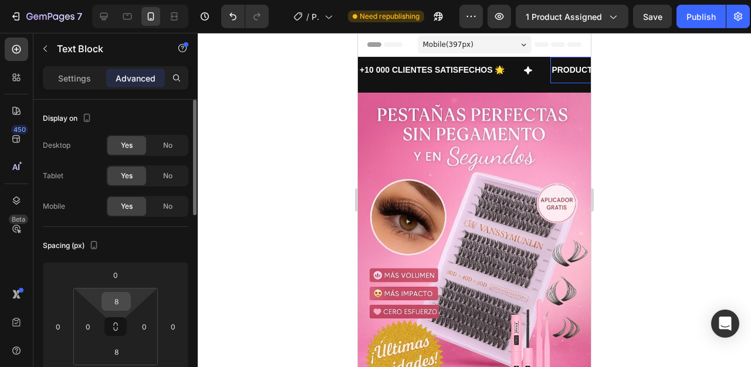
click at [119, 303] on input "8" at bounding box center [115, 302] width 23 height 18
type input "0"
click at [119, 351] on input "8" at bounding box center [115, 352] width 23 height 18
type input "0"
click at [0, 0] on div "Spacing (px) 0 0 0 0 0 0 0 0" at bounding box center [0, 0] width 0 height 0
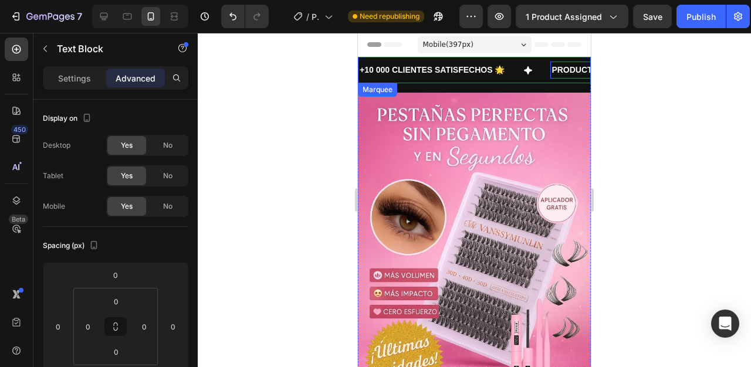
click at [519, 75] on div "+10 000 CLIENTES SATISFECHOS 🌟 Text Block" at bounding box center [455, 70] width 192 height 17
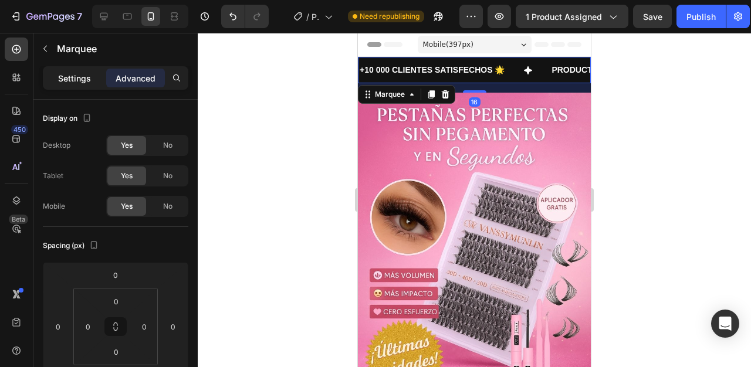
click at [75, 73] on p "Settings" at bounding box center [74, 78] width 33 height 12
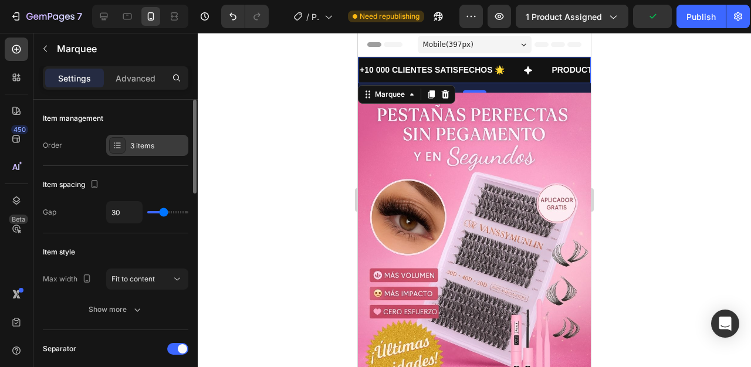
click at [117, 143] on icon at bounding box center [117, 145] width 9 height 9
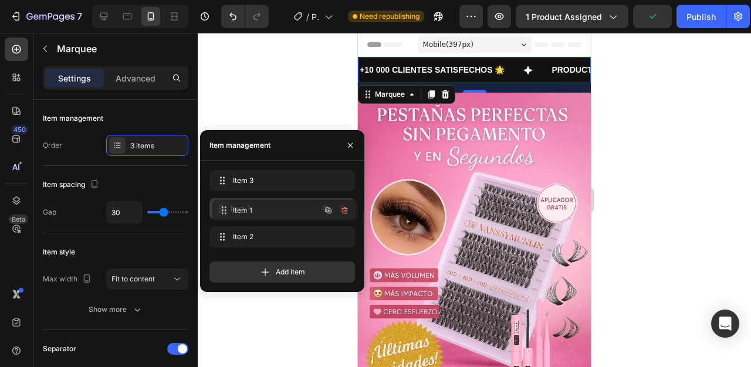
drag, startPoint x: 217, startPoint y: 234, endPoint x: 219, endPoint y: 208, distance: 26.6
click at [136, 82] on p "Advanced" at bounding box center [136, 78] width 40 height 12
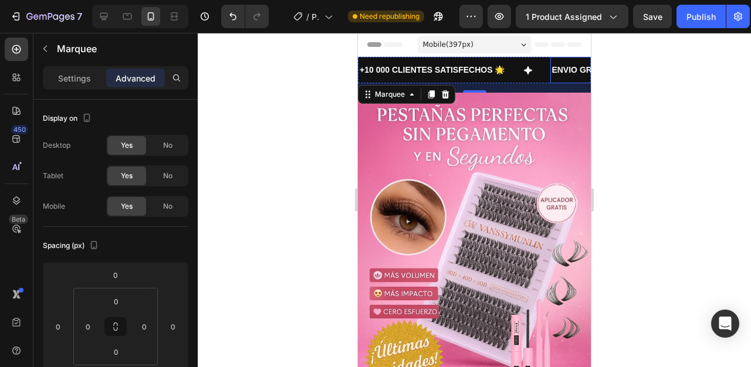
click at [554, 77] on p "ENVIO GRATIS 📦" at bounding box center [587, 70] width 70 height 15
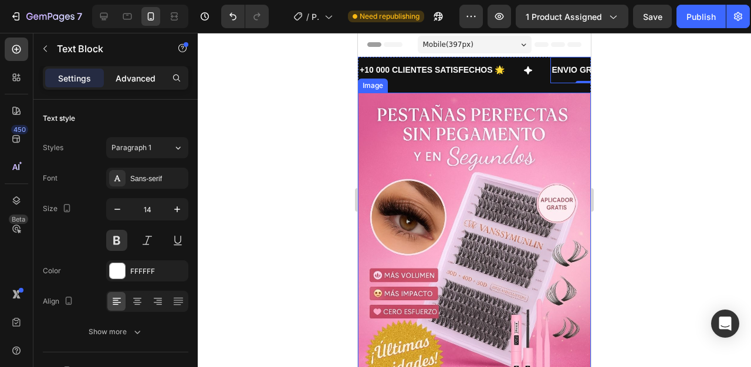
click at [141, 80] on p "Advanced" at bounding box center [136, 78] width 40 height 12
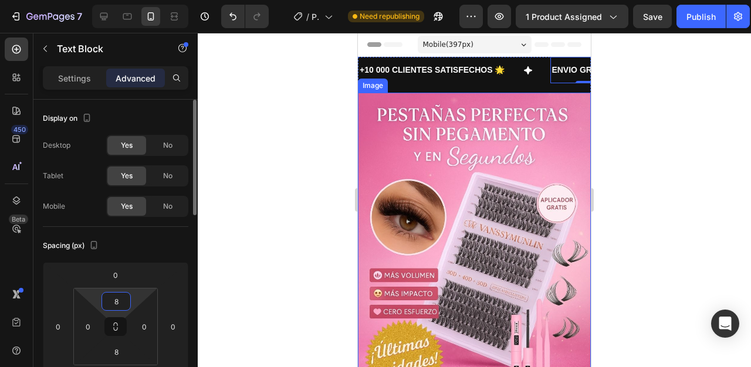
click at [116, 305] on input "8" at bounding box center [115, 302] width 23 height 18
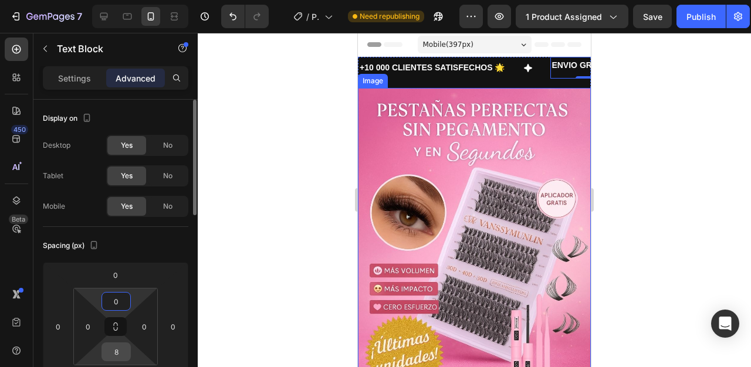
type input "0"
click at [117, 343] on div "8" at bounding box center [116, 352] width 29 height 19
click at [117, 347] on input "8" at bounding box center [115, 352] width 23 height 18
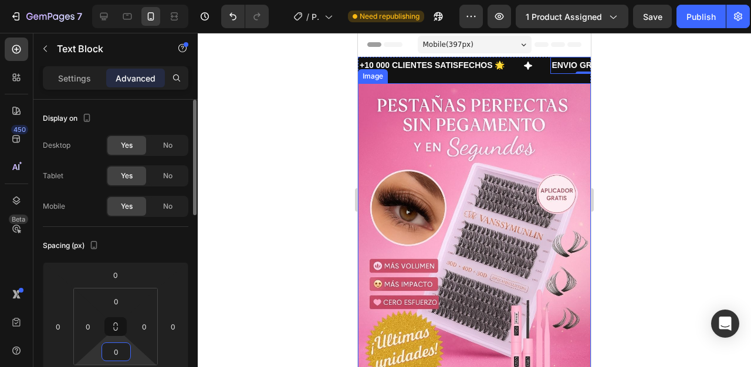
type input "0"
click at [141, 249] on div "Spacing (px)" at bounding box center [116, 245] width 146 height 19
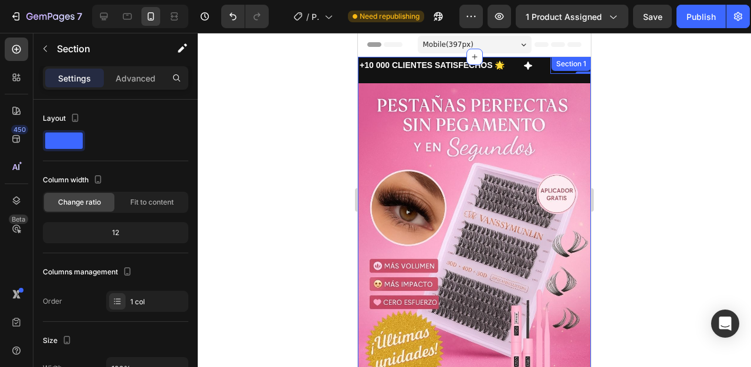
click at [501, 81] on div "+10 000 CLIENTES SATISFECHOS 🌟 Text Block ENVIO GRATIS 📦 Text Block 0 PRODUCTO …" at bounding box center [474, 70] width 233 height 26
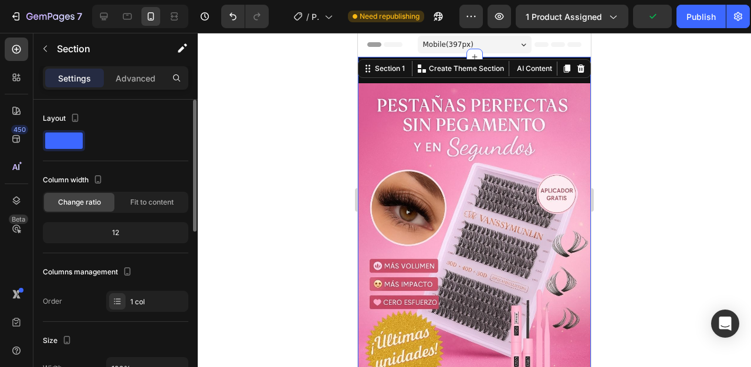
click at [121, 244] on div "Column width Change ratio Fit to content 12" at bounding box center [116, 212] width 146 height 83
click at [121, 240] on div "12" at bounding box center [115, 233] width 141 height 16
click at [119, 236] on div "12" at bounding box center [115, 233] width 141 height 16
click at [117, 235] on div "12" at bounding box center [115, 233] width 141 height 16
click at [116, 235] on div "12" at bounding box center [115, 233] width 141 height 16
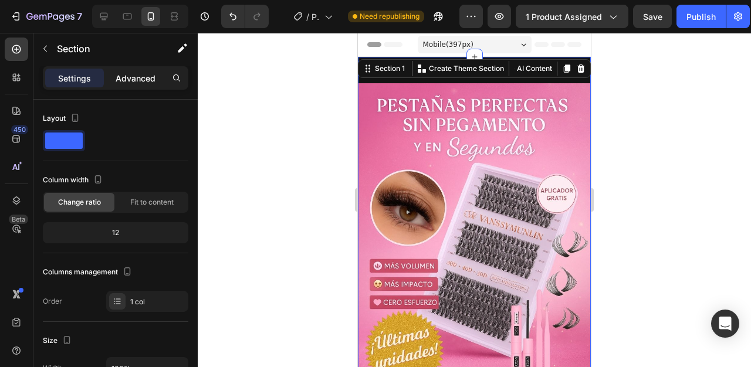
click at [141, 81] on p "Advanced" at bounding box center [136, 78] width 40 height 12
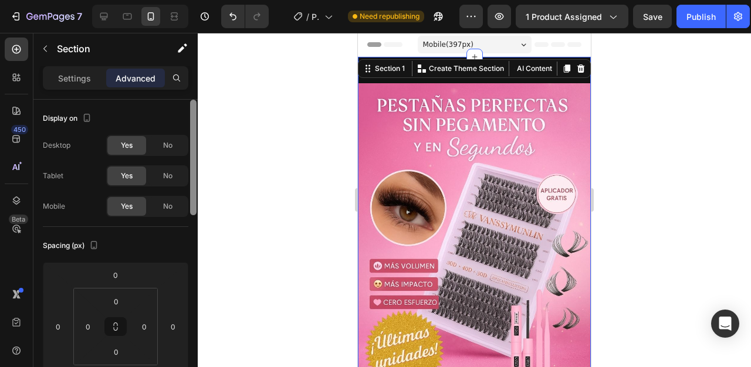
scroll to position [301, 0]
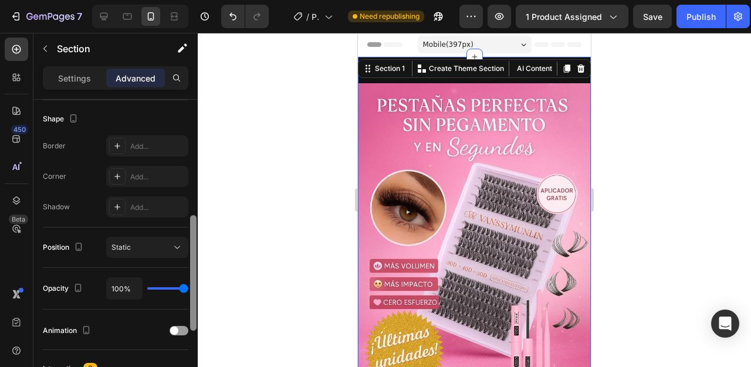
drag, startPoint x: 196, startPoint y: 214, endPoint x: 196, endPoint y: 225, distance: 10.6
click at [196, 225] on div at bounding box center [193, 250] width 9 height 301
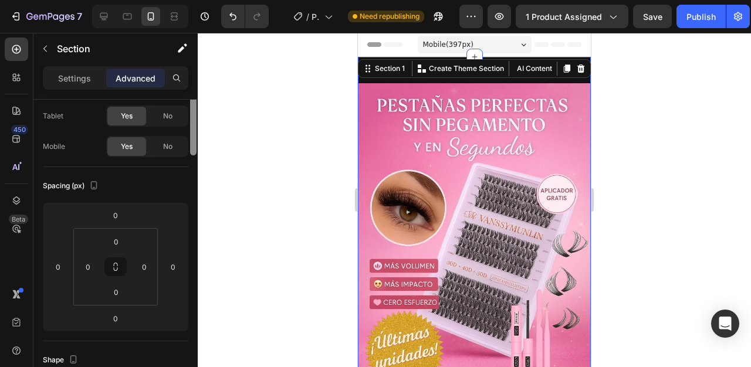
scroll to position [0, 0]
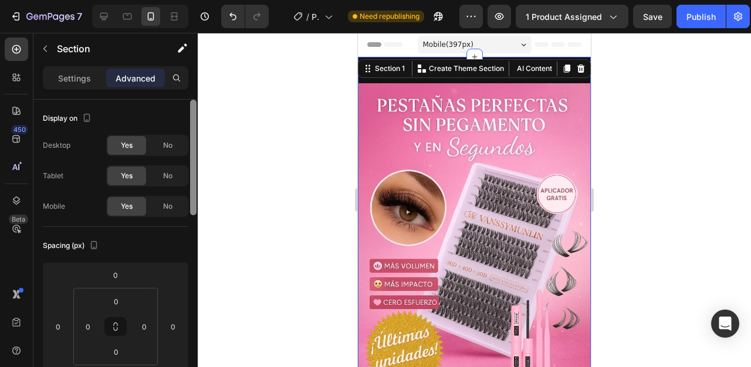
drag, startPoint x: 191, startPoint y: 246, endPoint x: 185, endPoint y: 114, distance: 131.6
click at [185, 114] on div "Display on Desktop Yes No Tablet Yes No Mobile Yes No Spacing (px) 0 0 0 0 0 0 …" at bounding box center [115, 250] width 164 height 301
click at [439, 80] on div "+10 000 CLIENTES SATISFECHOS 🌟 Text Block ENVIO GRATIS 📦 Text Block PRODUCTO GA…" at bounding box center [474, 70] width 233 height 26
click at [440, 81] on div "+10 000 CLIENTES SATISFECHOS 🌟 Text Block ENVIO GRATIS 📦 Text Block PRODUCTO GA…" at bounding box center [474, 70] width 233 height 26
click at [521, 84] on img at bounding box center [474, 258] width 233 height 350
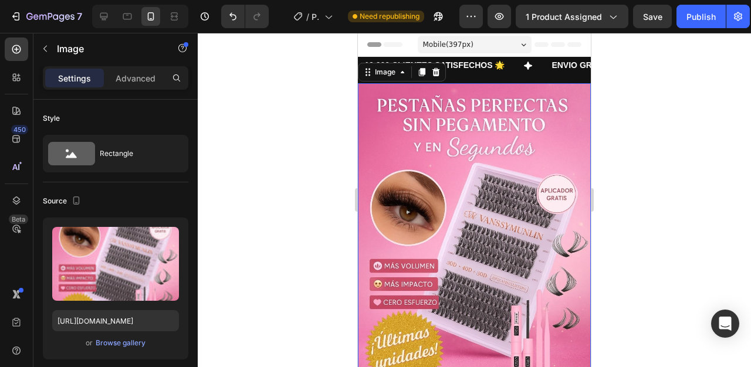
click at [507, 103] on img at bounding box center [474, 258] width 233 height 350
click at [129, 80] on p "Advanced" at bounding box center [136, 78] width 40 height 12
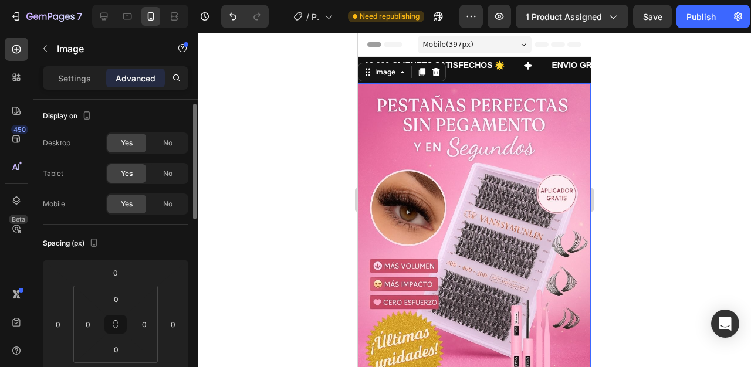
scroll to position [5, 0]
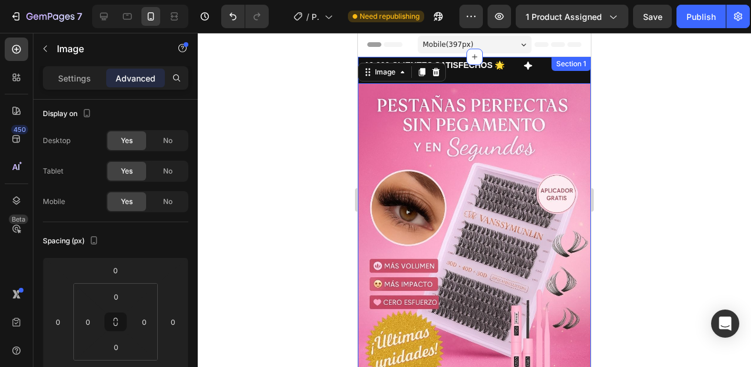
click at [515, 77] on div "+10 000 CLIENTES SATISFECHOS 🌟 Text Block ENVIO GRATIS 📦 Text Block PRODUCTO GA…" at bounding box center [474, 245] width 233 height 376
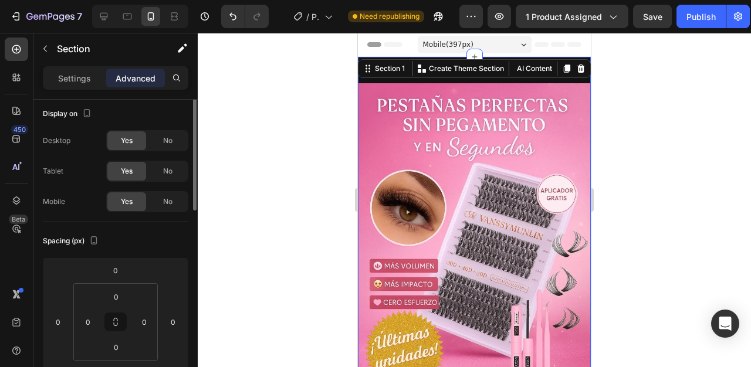
scroll to position [0, 0]
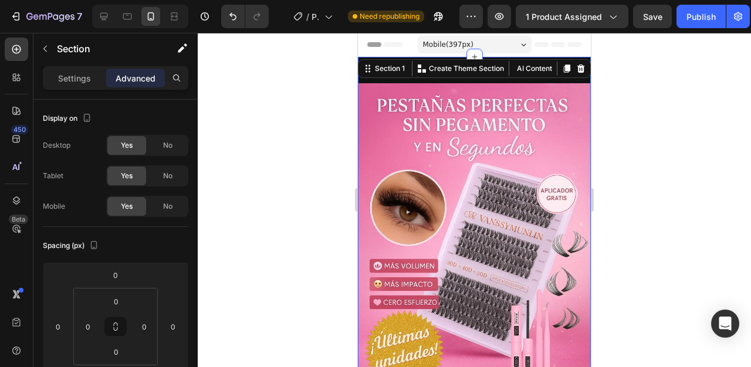
click at [511, 81] on div "+10 000 CLIENTES SATISFECHOS 🌟 Text Block ENVIO GRATIS 📦 Text Block PRODUCTO GA…" at bounding box center [474, 70] width 233 height 26
click at [529, 80] on div "+10 000 CLIENTES SATISFECHOS 🌟 Text Block ENVIO GRATIS 📦 Text Block PRODUCTO GA…" at bounding box center [474, 70] width 233 height 26
click at [523, 129] on img at bounding box center [474, 258] width 233 height 350
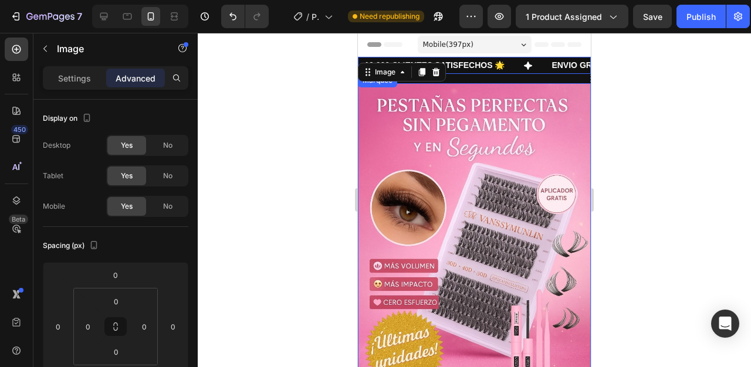
click at [516, 58] on div "+10 000 CLIENTES SATISFECHOS 🌟 Text Block" at bounding box center [455, 65] width 192 height 17
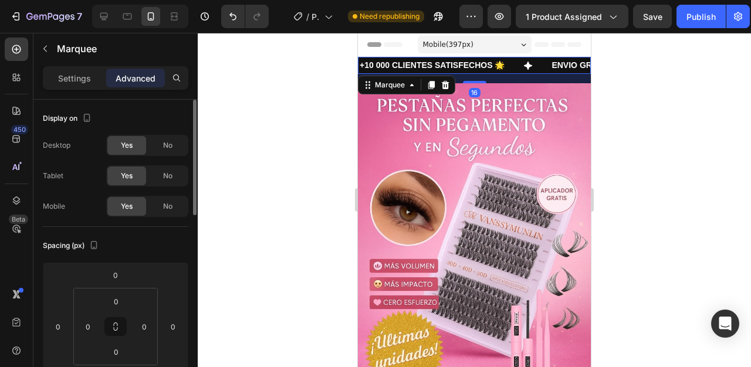
scroll to position [25, 0]
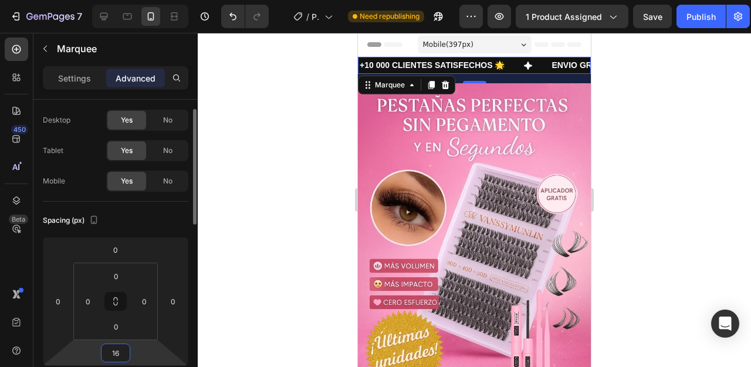
click at [122, 347] on input "16" at bounding box center [115, 353] width 23 height 18
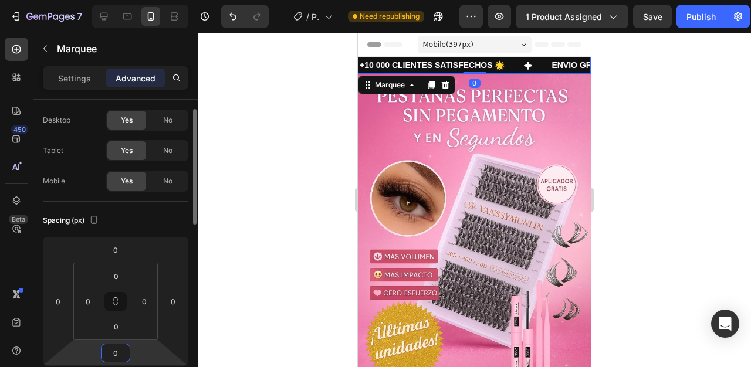
type input "0"
click at [174, 218] on div "Spacing (px)" at bounding box center [116, 220] width 146 height 19
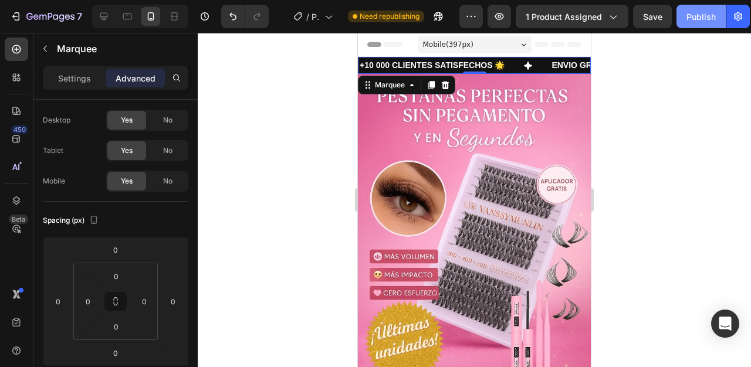
click at [707, 20] on div "Publish" at bounding box center [701, 17] width 29 height 12
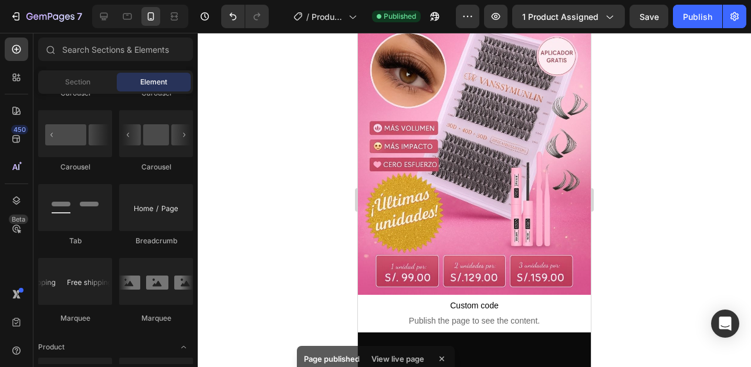
scroll to position [0, 0]
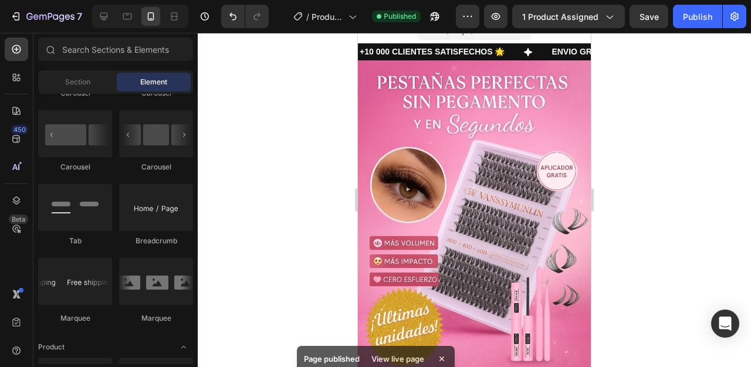
drag, startPoint x: 587, startPoint y: 63, endPoint x: 945, endPoint y: 55, distance: 357.5
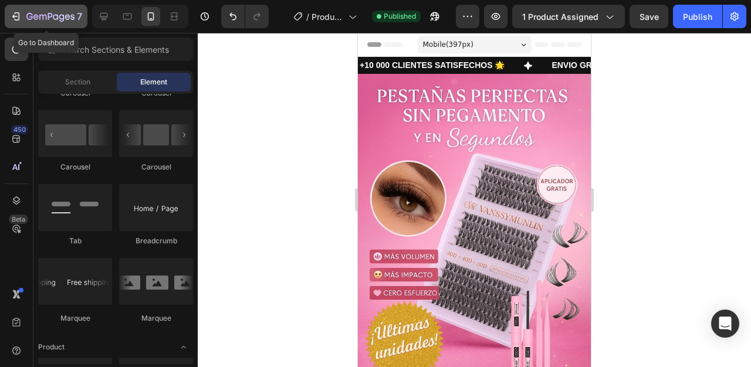
click at [40, 17] on icon "button" at bounding box center [50, 17] width 48 height 10
